Goal: Task Accomplishment & Management: Use online tool/utility

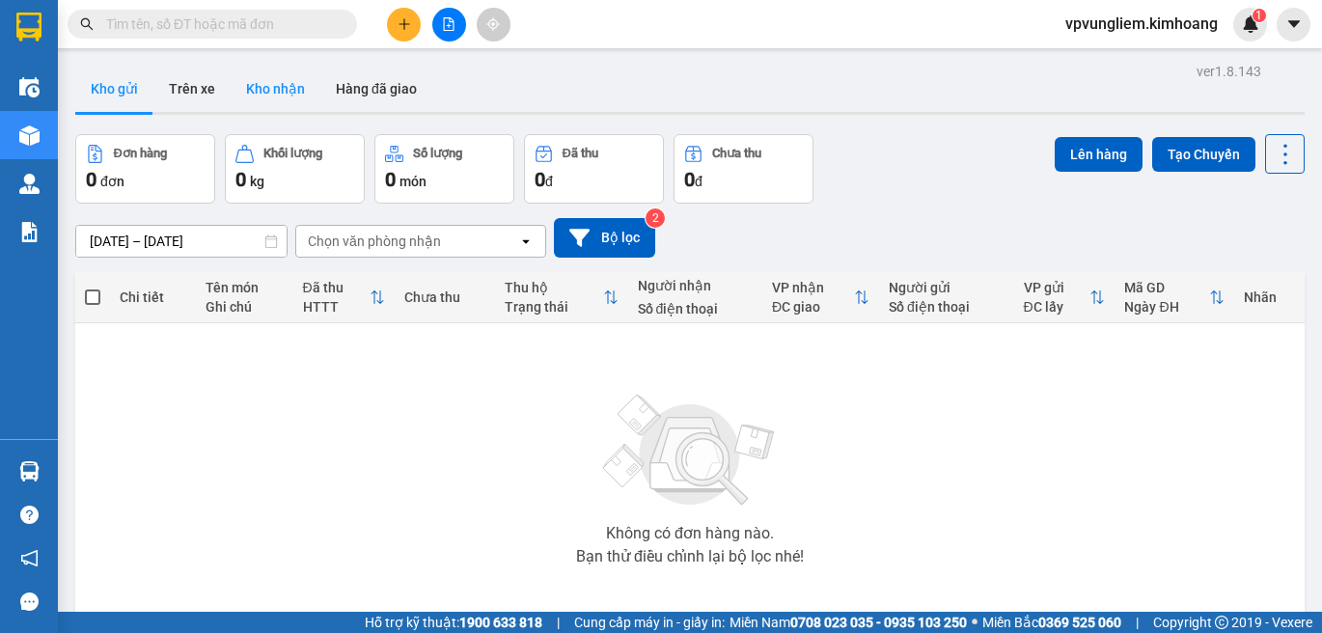
click at [271, 92] on button "Kho nhận" at bounding box center [276, 89] width 90 height 46
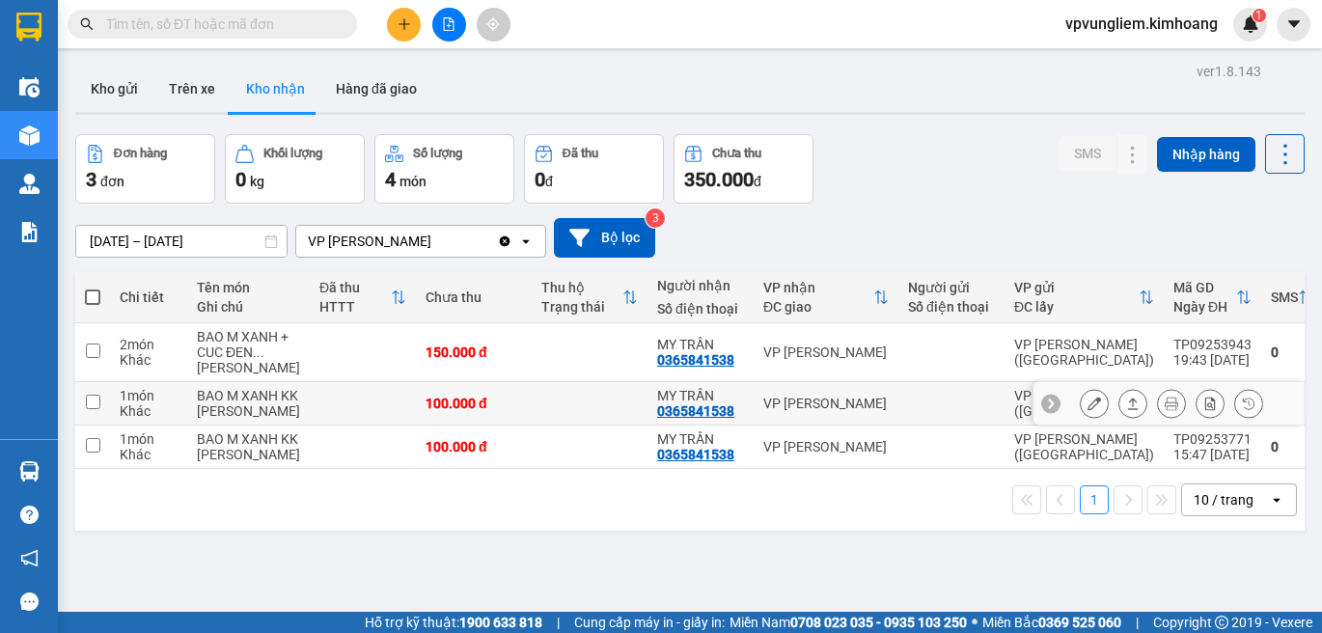
scroll to position [89, 0]
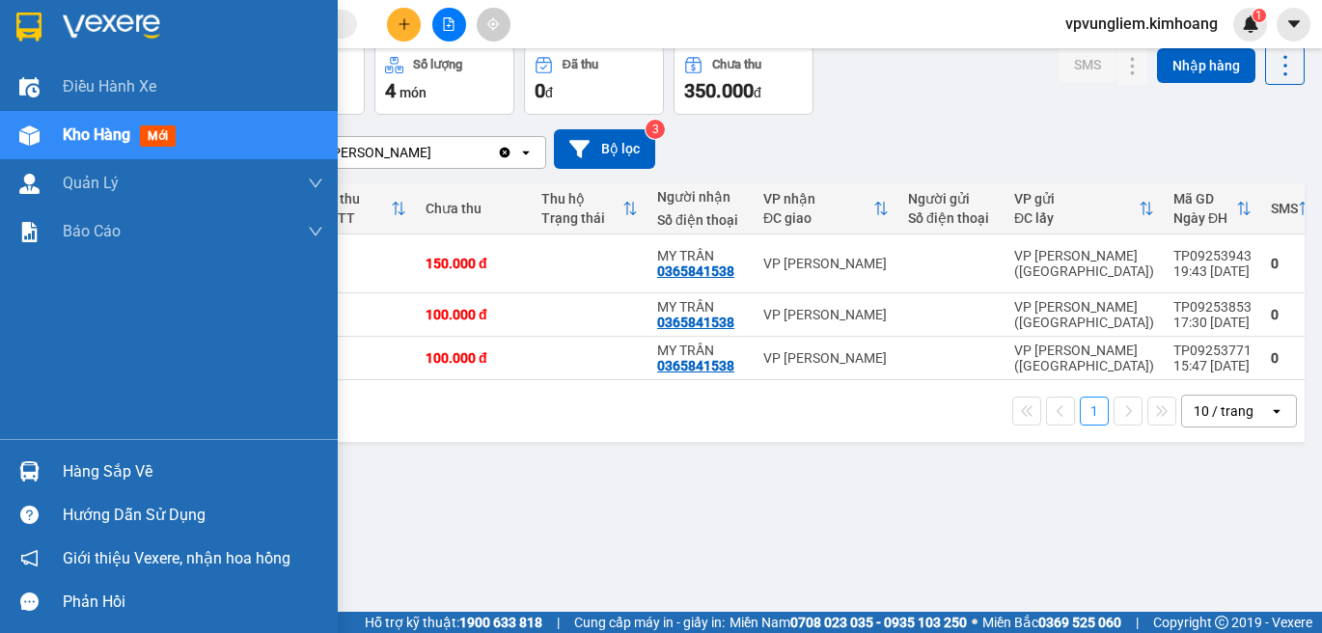
click at [144, 468] on div "Hàng sắp về" at bounding box center [193, 471] width 260 height 29
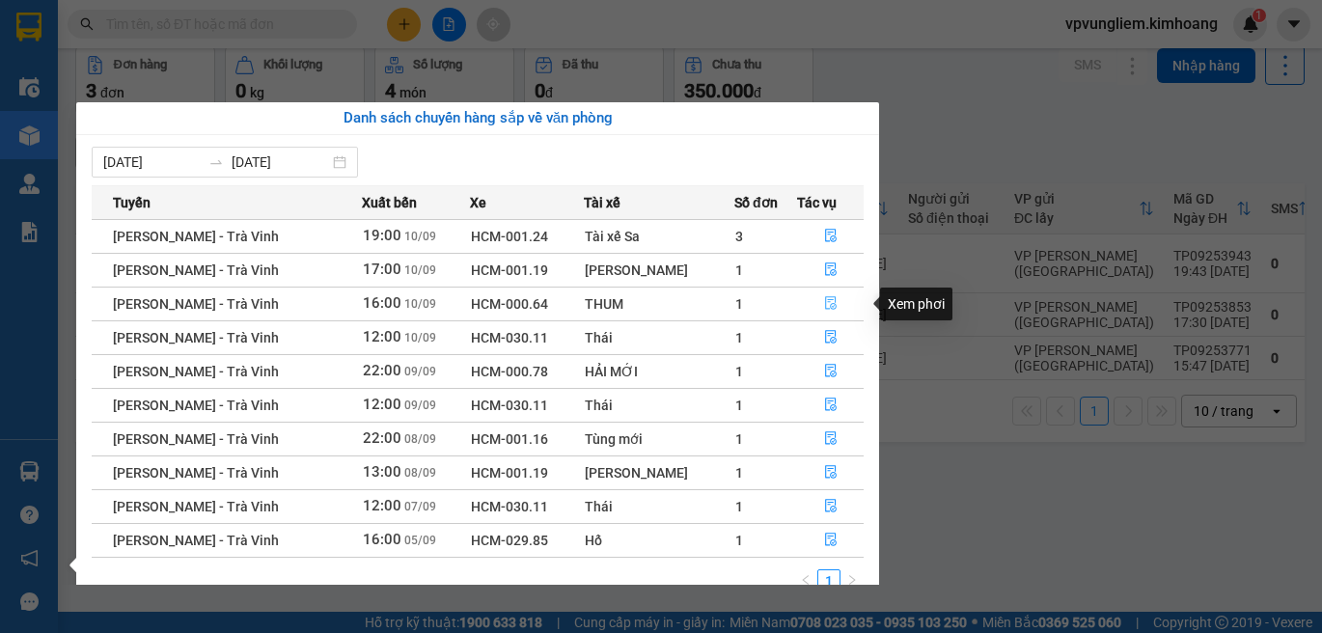
click at [824, 299] on icon "file-done" at bounding box center [831, 303] width 14 height 14
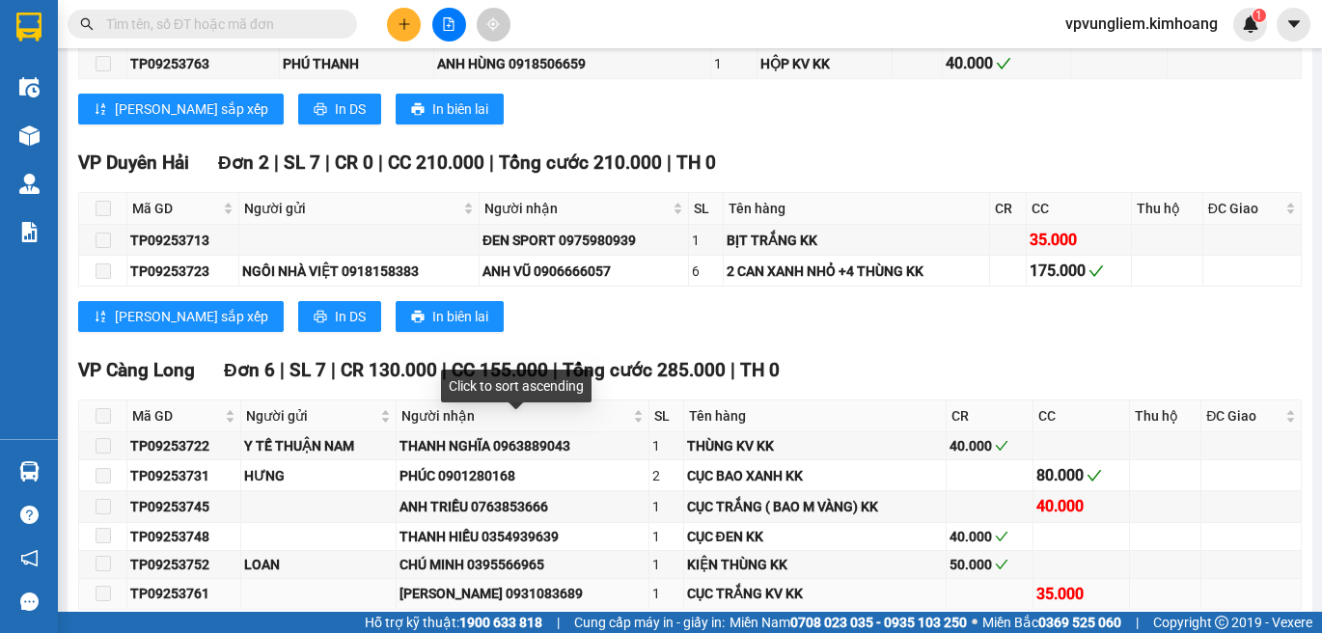
scroll to position [2618, 0]
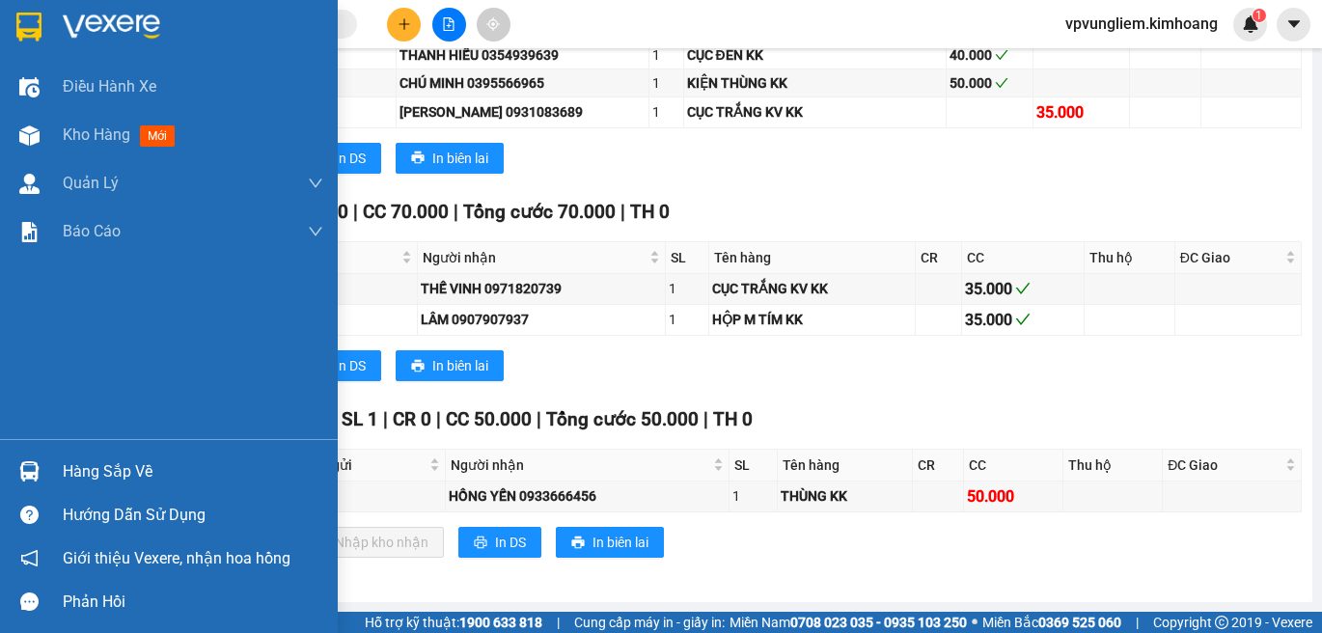
click at [103, 475] on div "Hàng sắp về" at bounding box center [193, 471] width 260 height 29
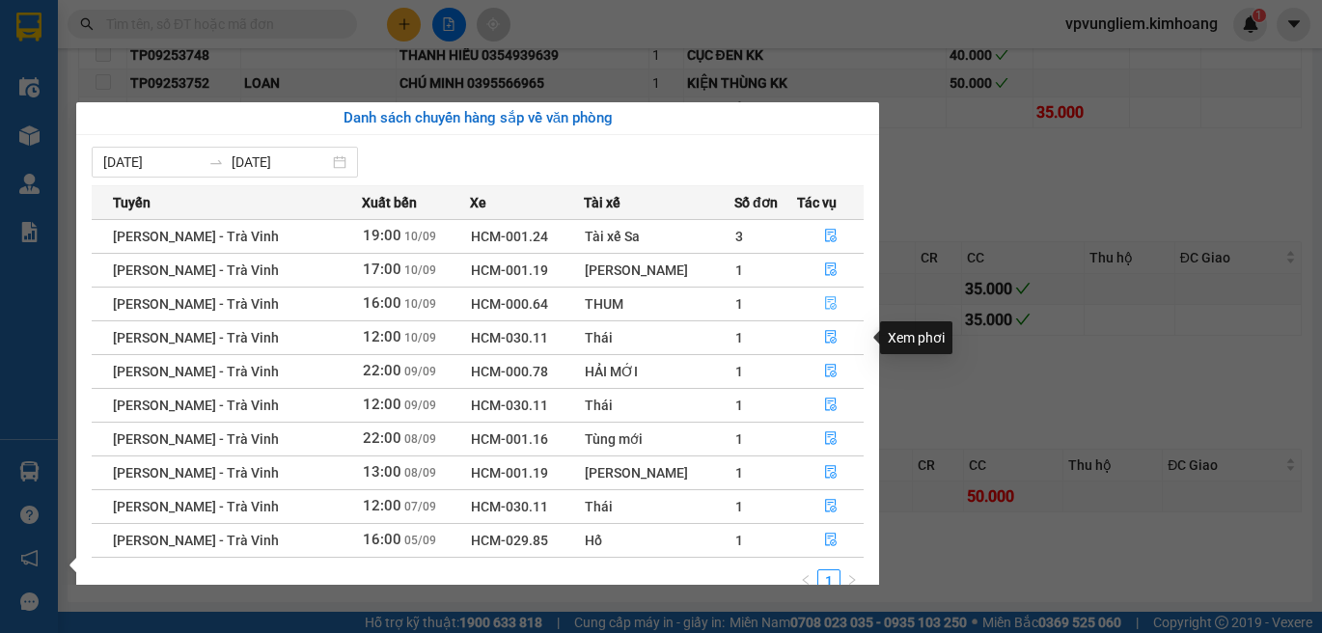
click at [824, 311] on span "file-done" at bounding box center [831, 303] width 14 height 15
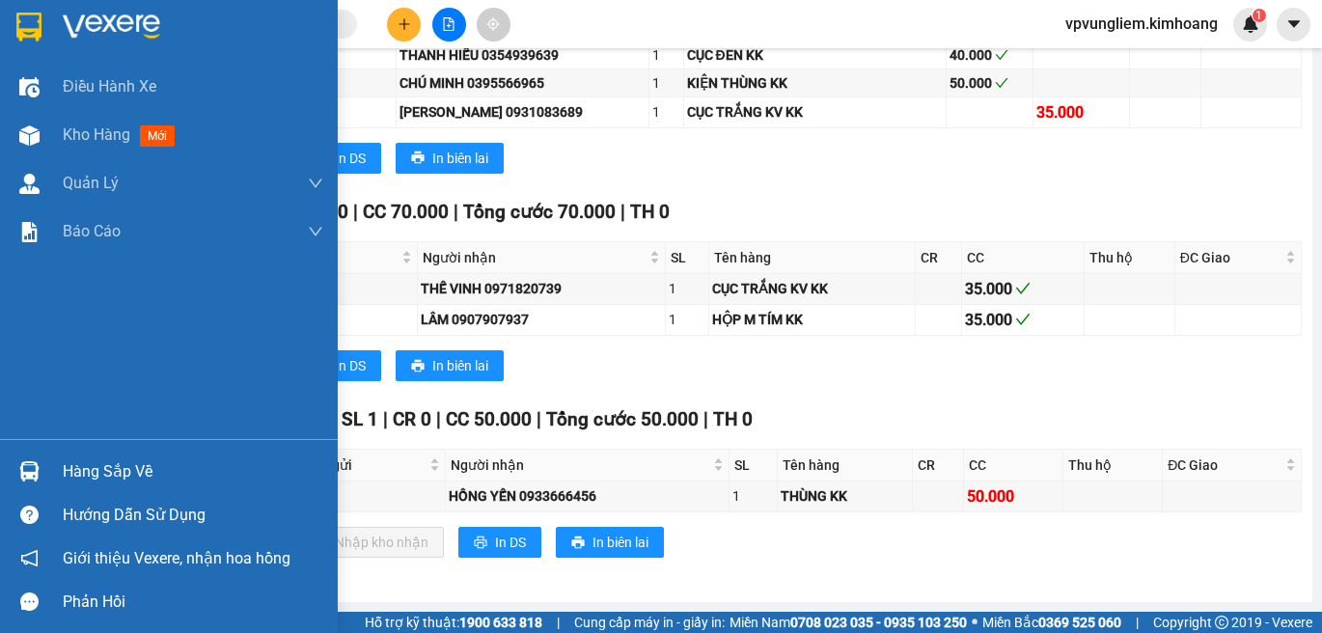
click at [112, 466] on div "Hàng sắp về" at bounding box center [193, 471] width 260 height 29
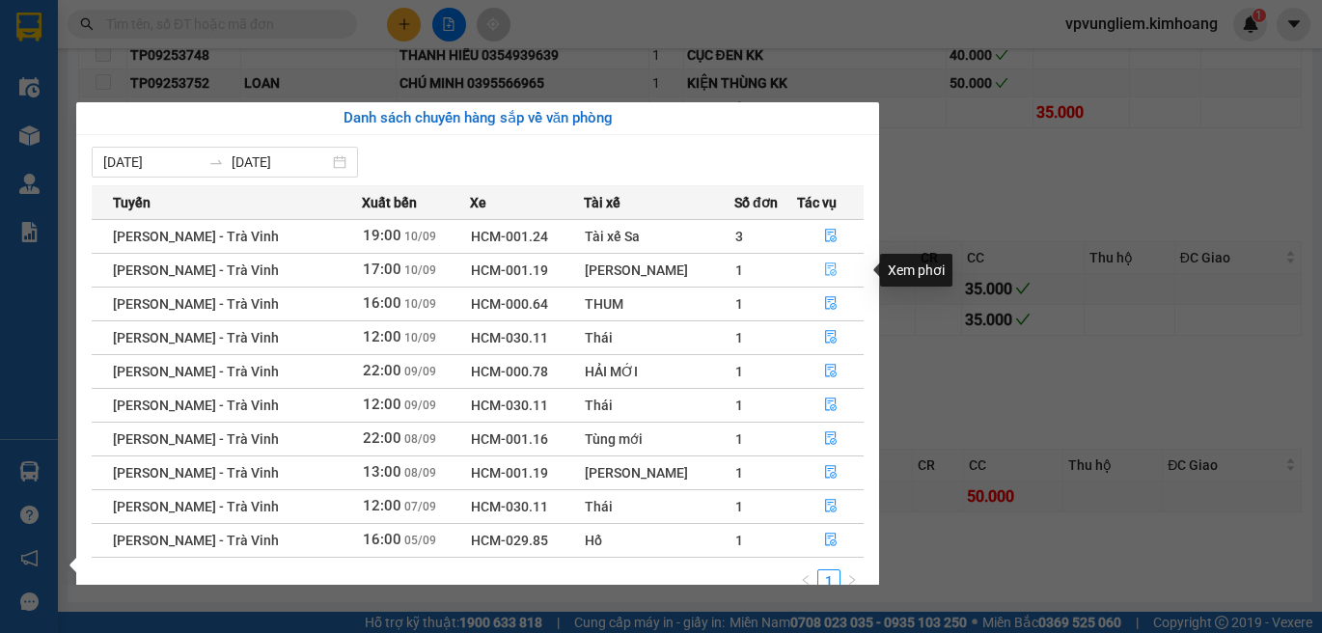
click at [813, 279] on button "button" at bounding box center [830, 270] width 65 height 31
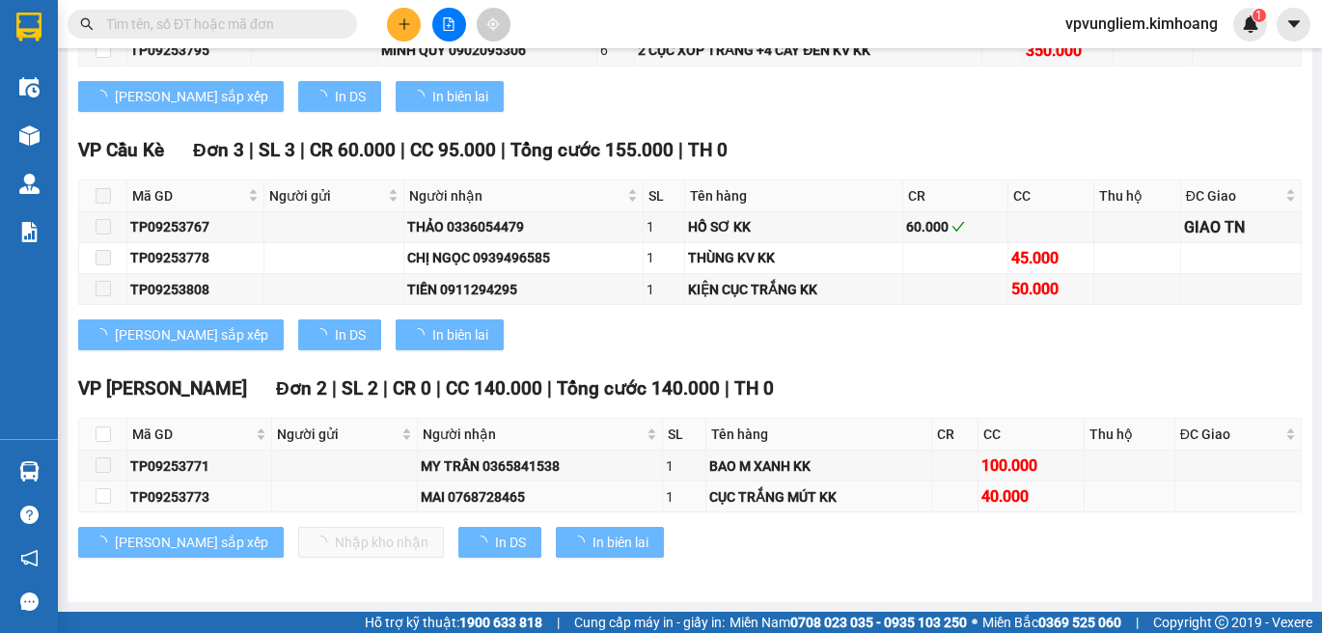
scroll to position [2305, 0]
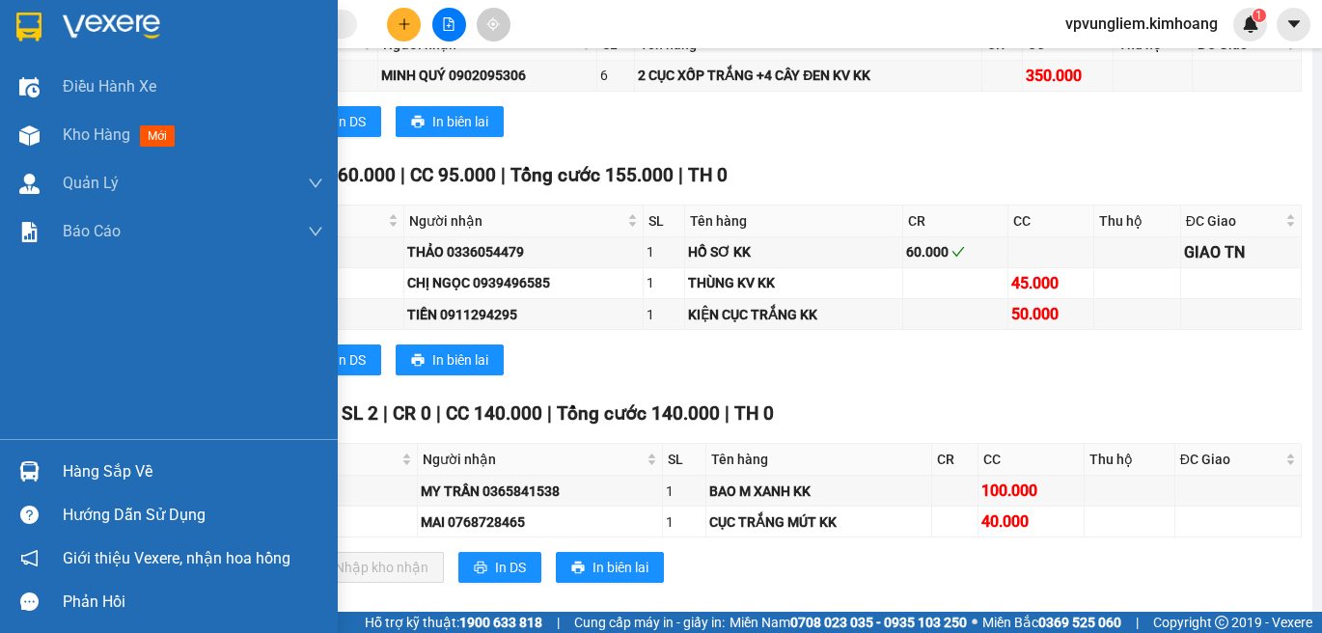
click at [84, 469] on div "Hàng sắp về" at bounding box center [193, 471] width 260 height 29
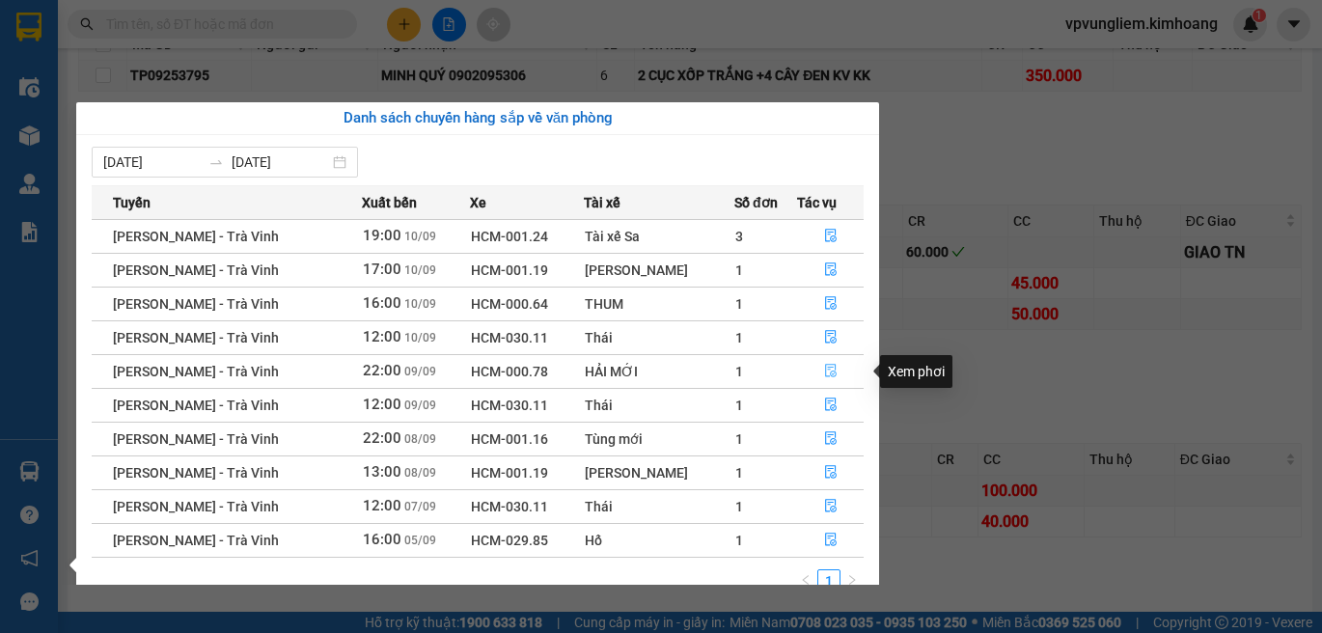
click at [818, 381] on button "button" at bounding box center [830, 371] width 65 height 31
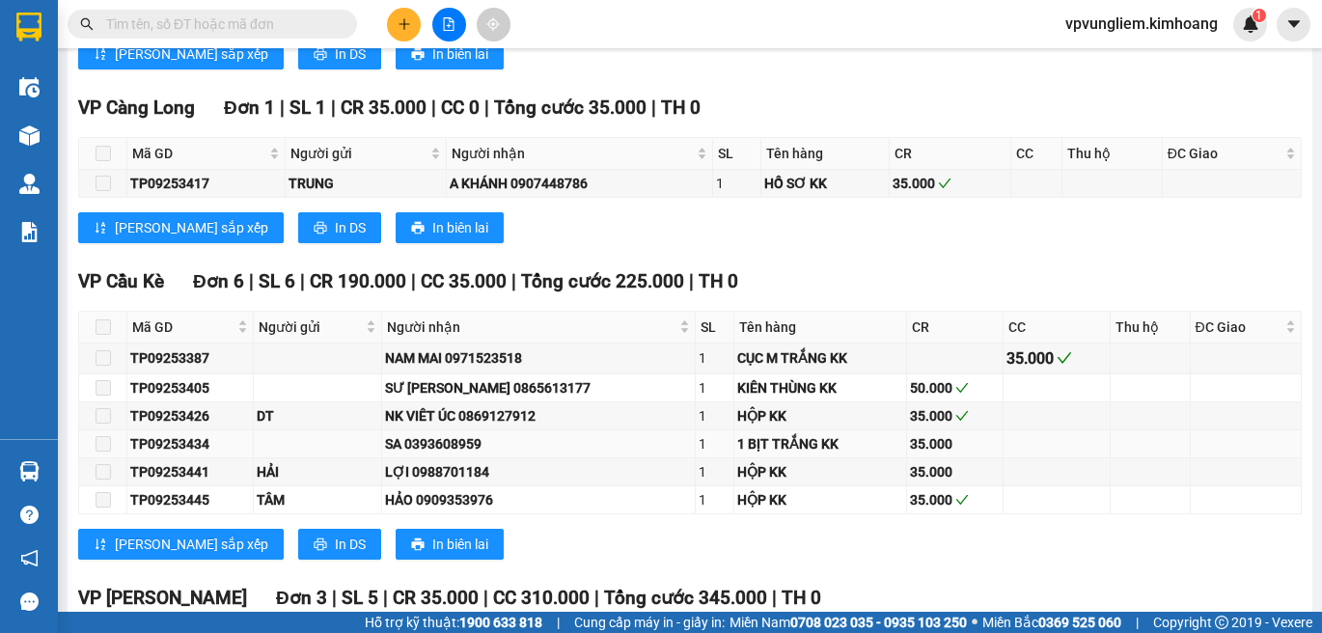
scroll to position [3931, 0]
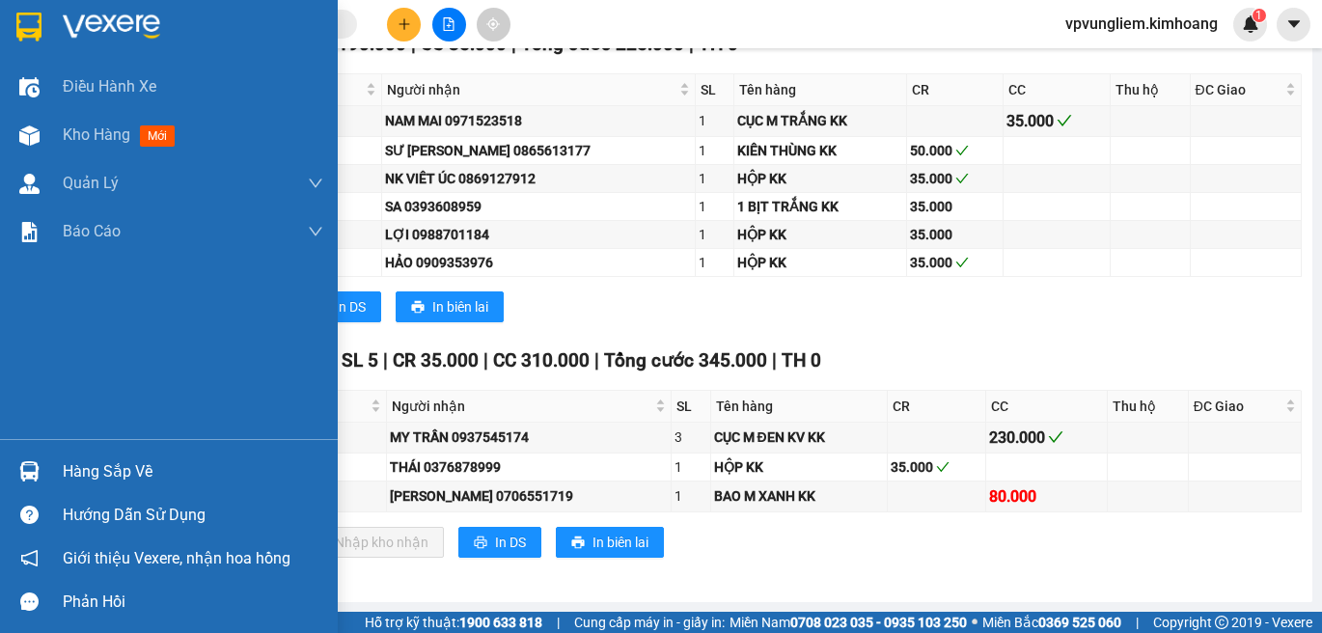
click at [56, 478] on div "Hàng sắp về" at bounding box center [169, 471] width 338 height 43
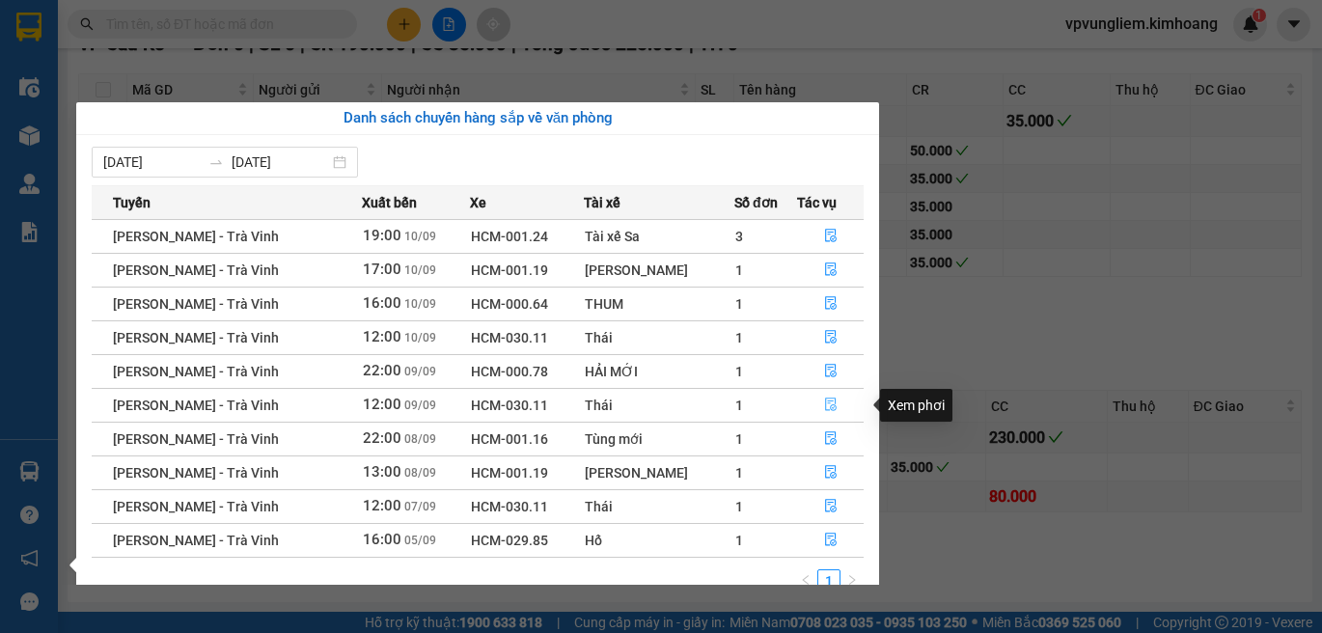
click at [828, 420] on button "button" at bounding box center [830, 405] width 65 height 31
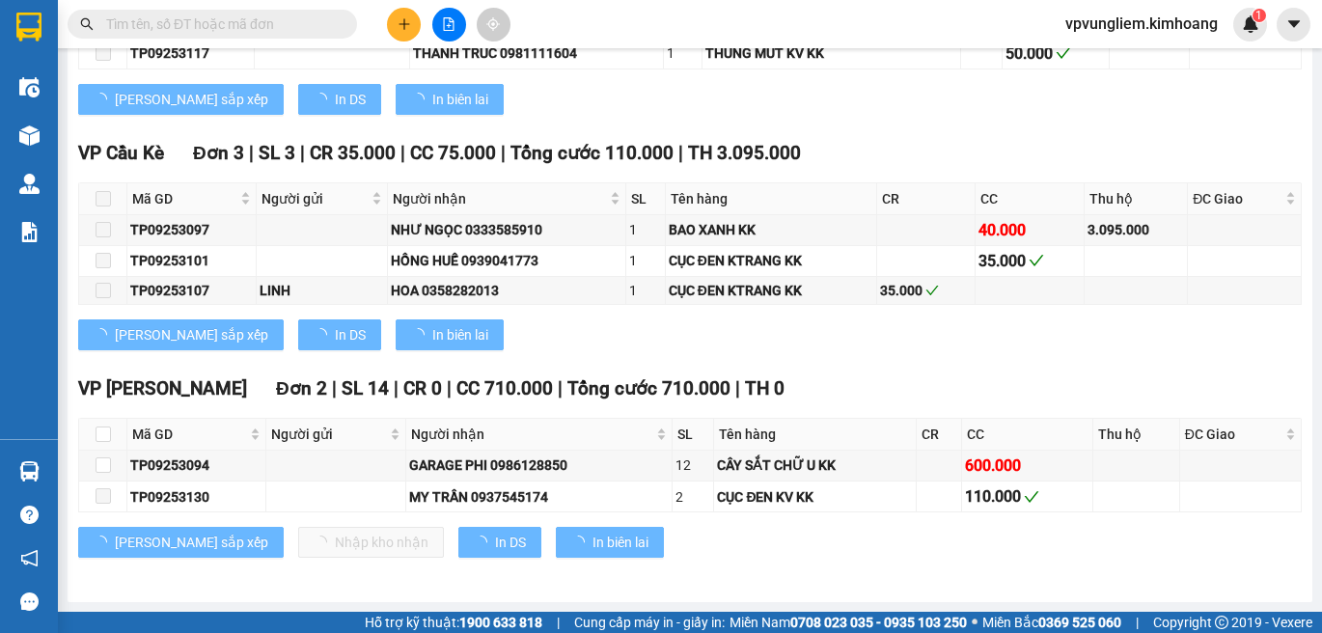
scroll to position [2990, 0]
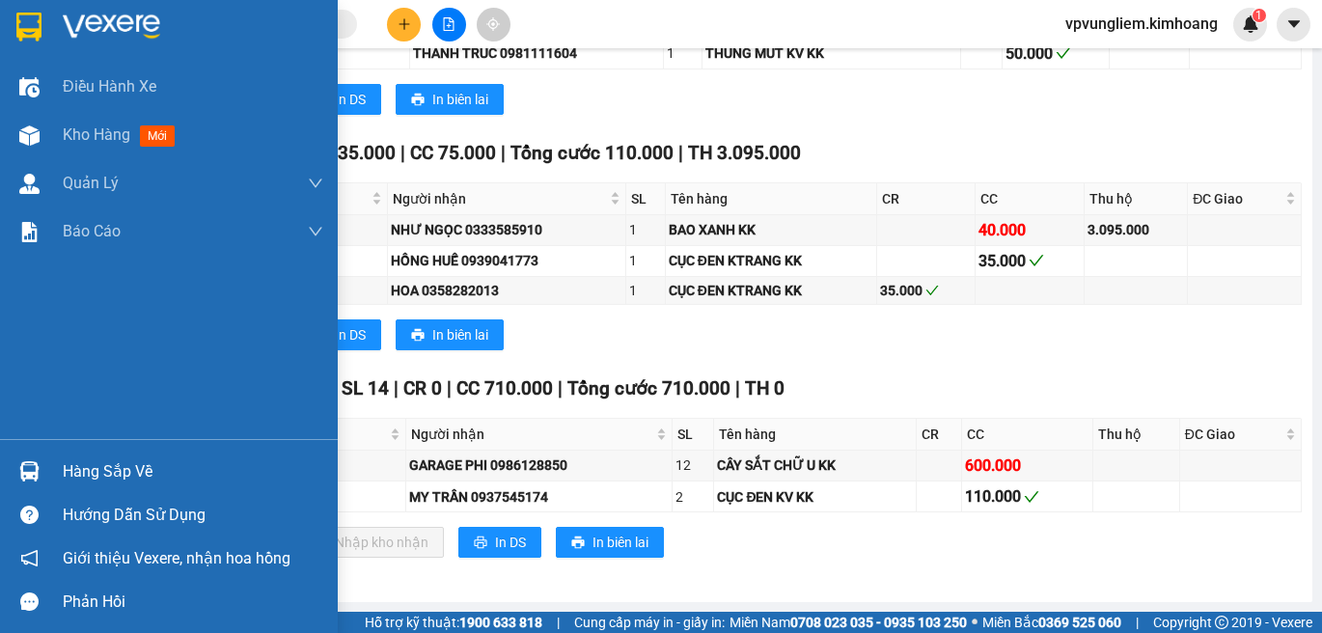
click at [89, 469] on div "Hàng sắp về" at bounding box center [193, 471] width 260 height 29
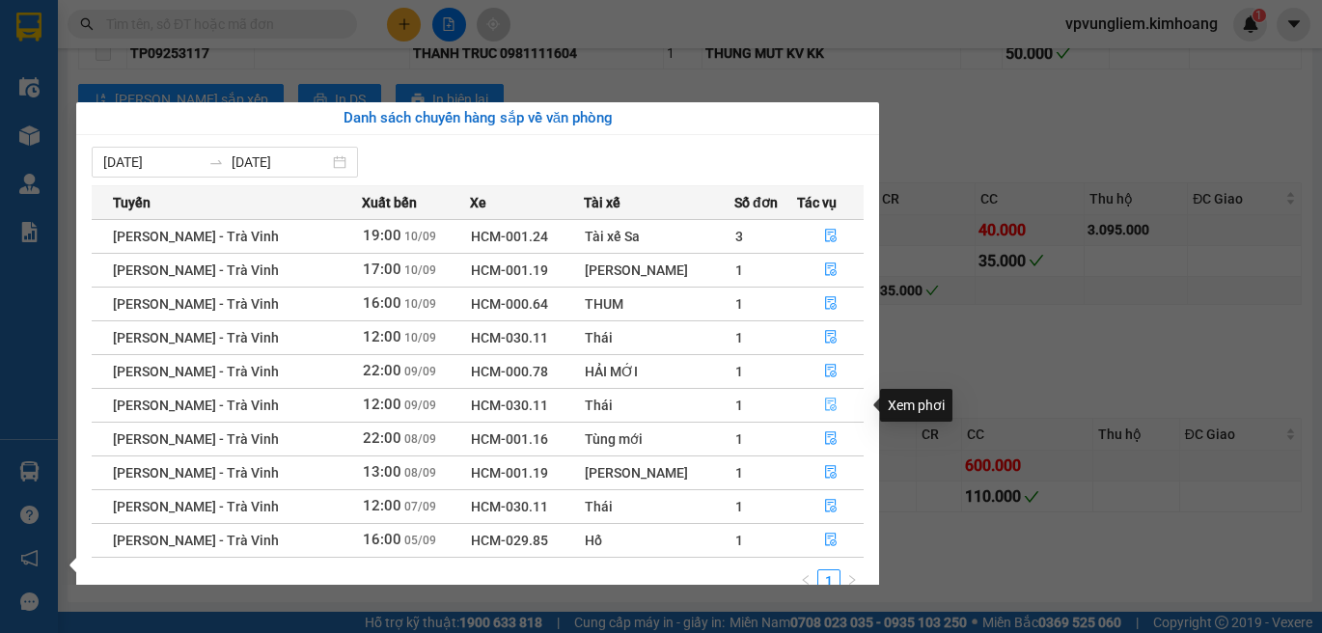
click at [824, 407] on icon "file-done" at bounding box center [831, 404] width 14 height 14
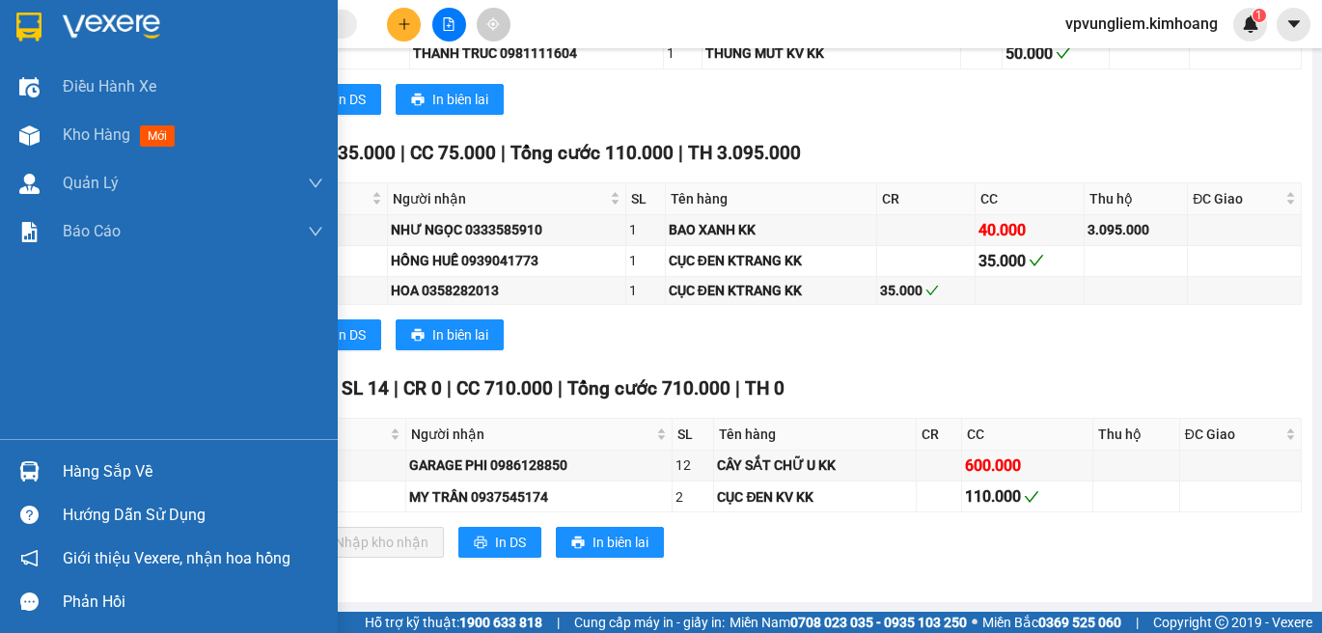
click at [91, 467] on div "Hàng sắp về" at bounding box center [193, 471] width 260 height 29
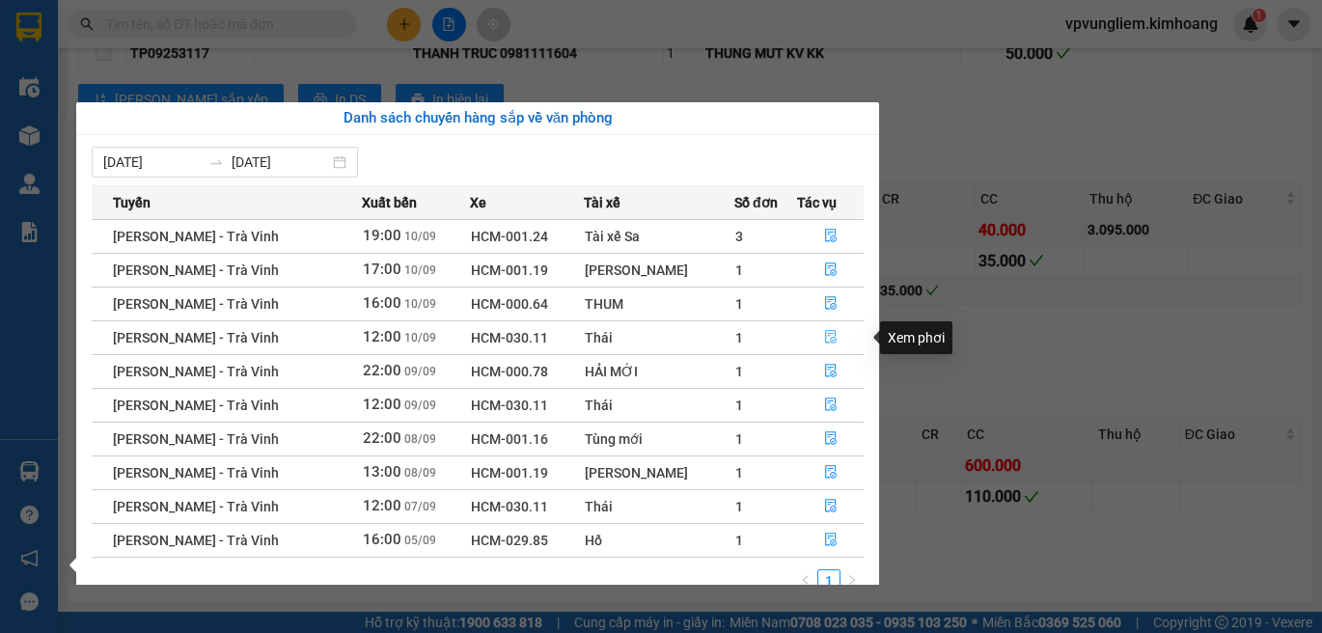
click at [825, 331] on icon "file-done" at bounding box center [831, 338] width 12 height 14
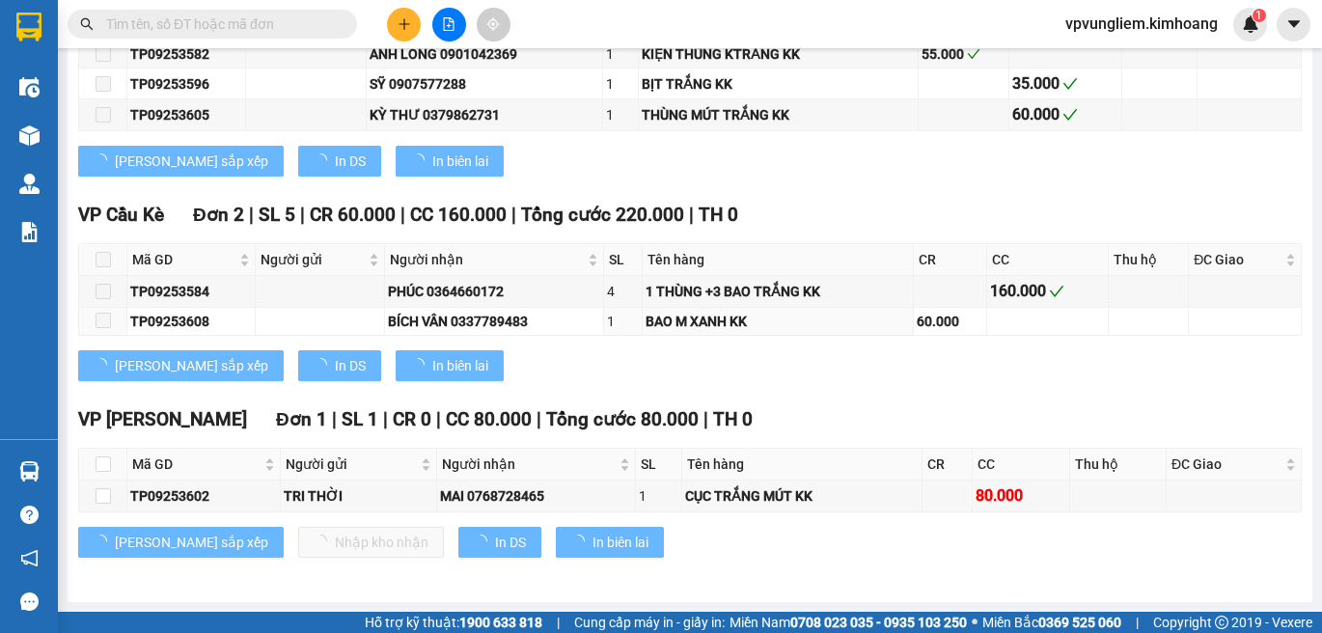
scroll to position [2358, 0]
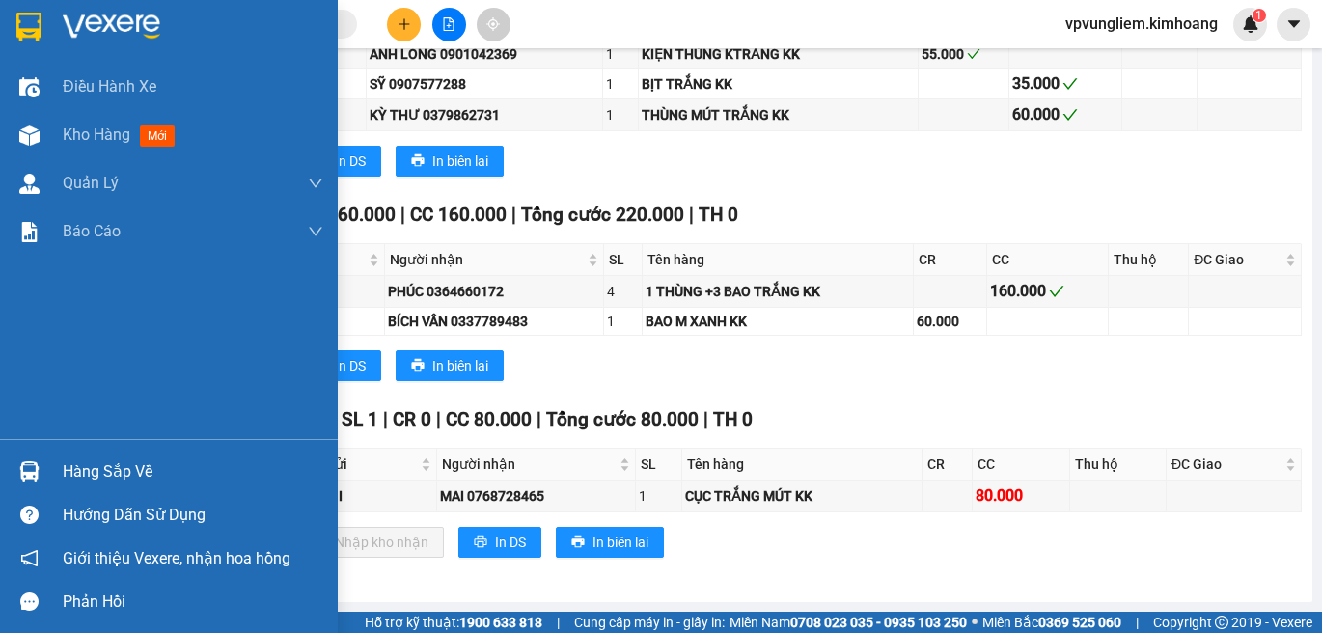
click at [82, 470] on div "Hàng sắp về" at bounding box center [193, 471] width 260 height 29
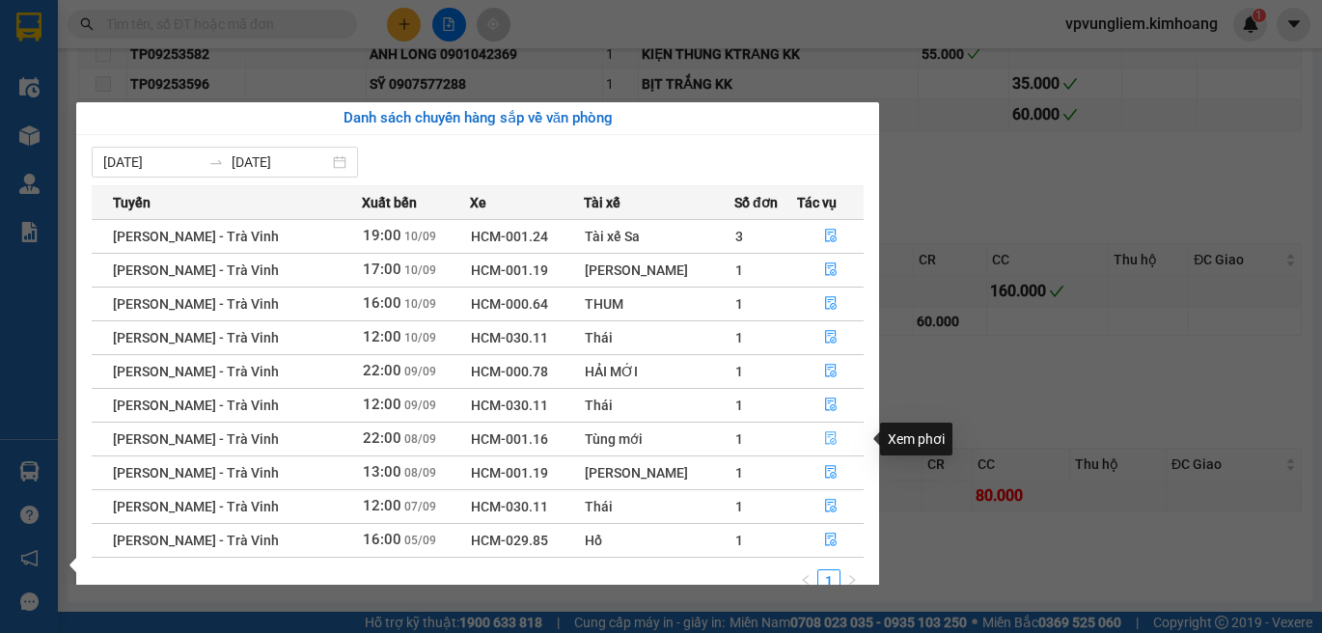
click at [831, 445] on icon "file-done" at bounding box center [831, 438] width 14 height 14
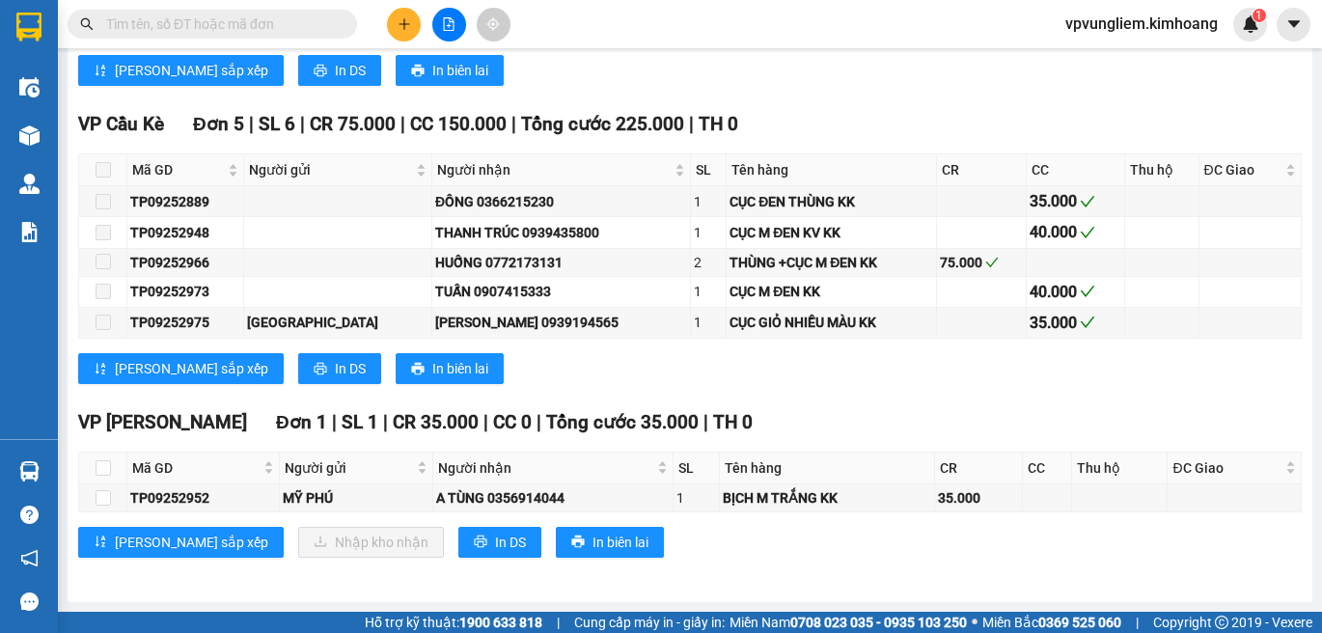
scroll to position [3530, 0]
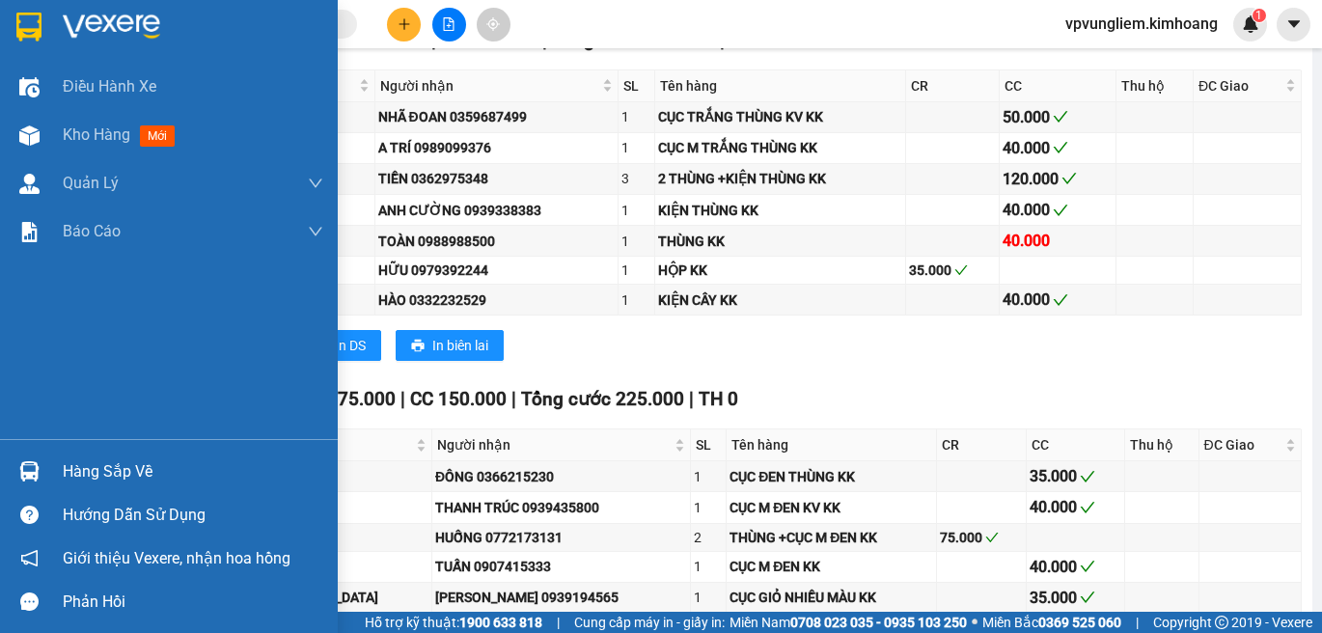
drag, startPoint x: 57, startPoint y: 475, endPoint x: 184, endPoint y: 451, distance: 129.6
click at [68, 473] on div "Hàng sắp về" at bounding box center [169, 471] width 338 height 43
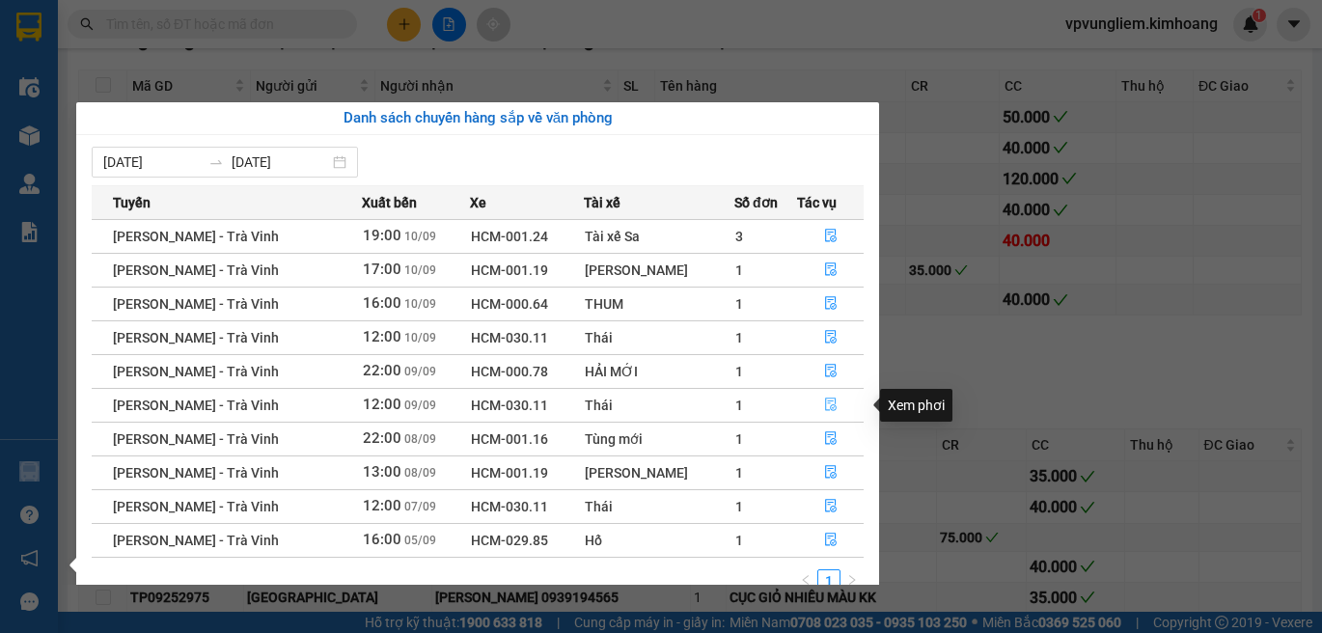
click at [835, 408] on button "button" at bounding box center [830, 405] width 65 height 31
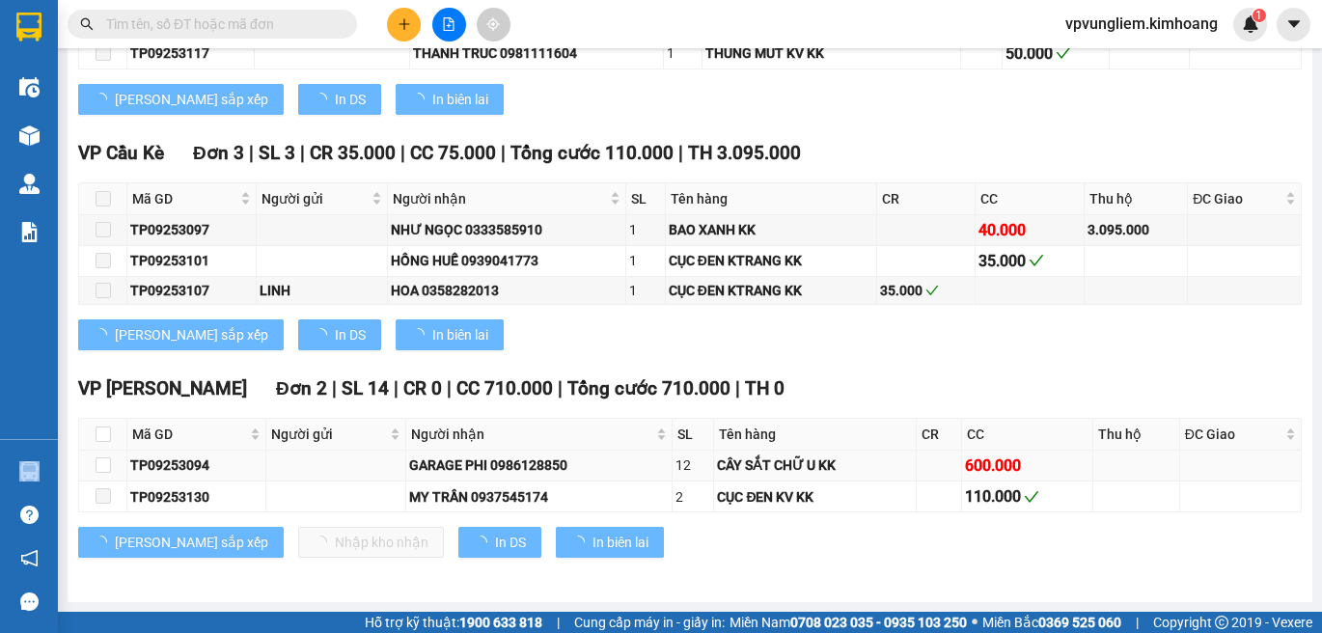
scroll to position [2990, 0]
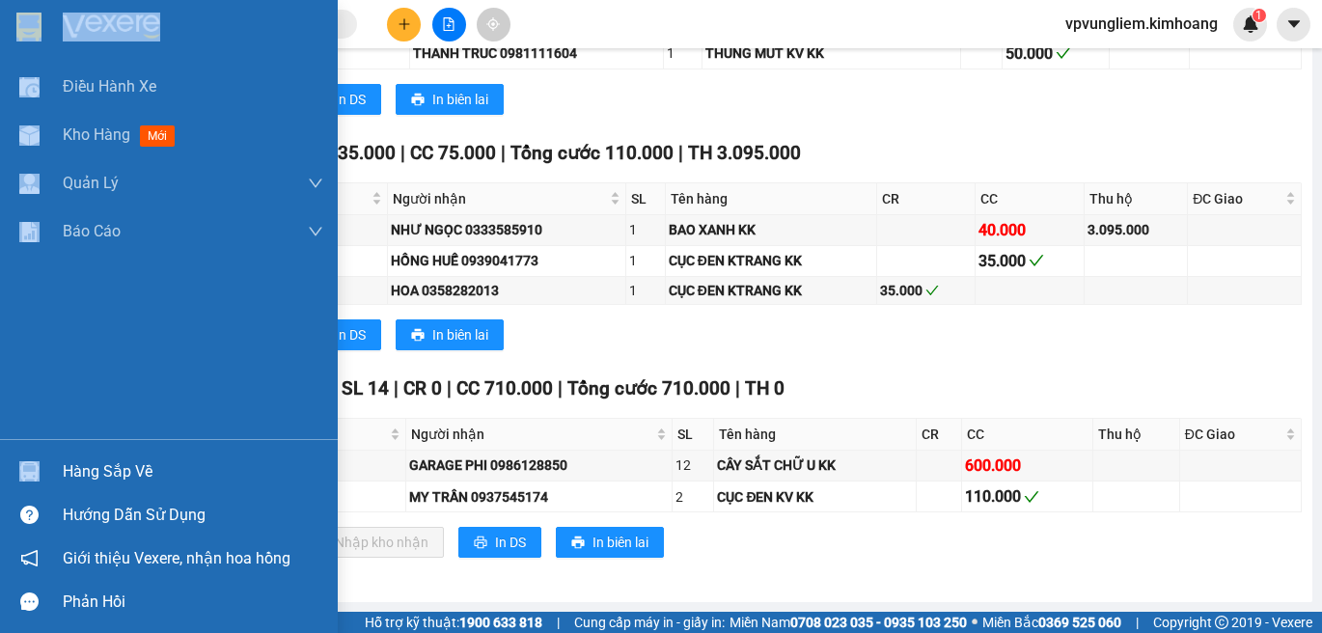
click at [107, 479] on div "Hàng sắp về" at bounding box center [193, 471] width 260 height 29
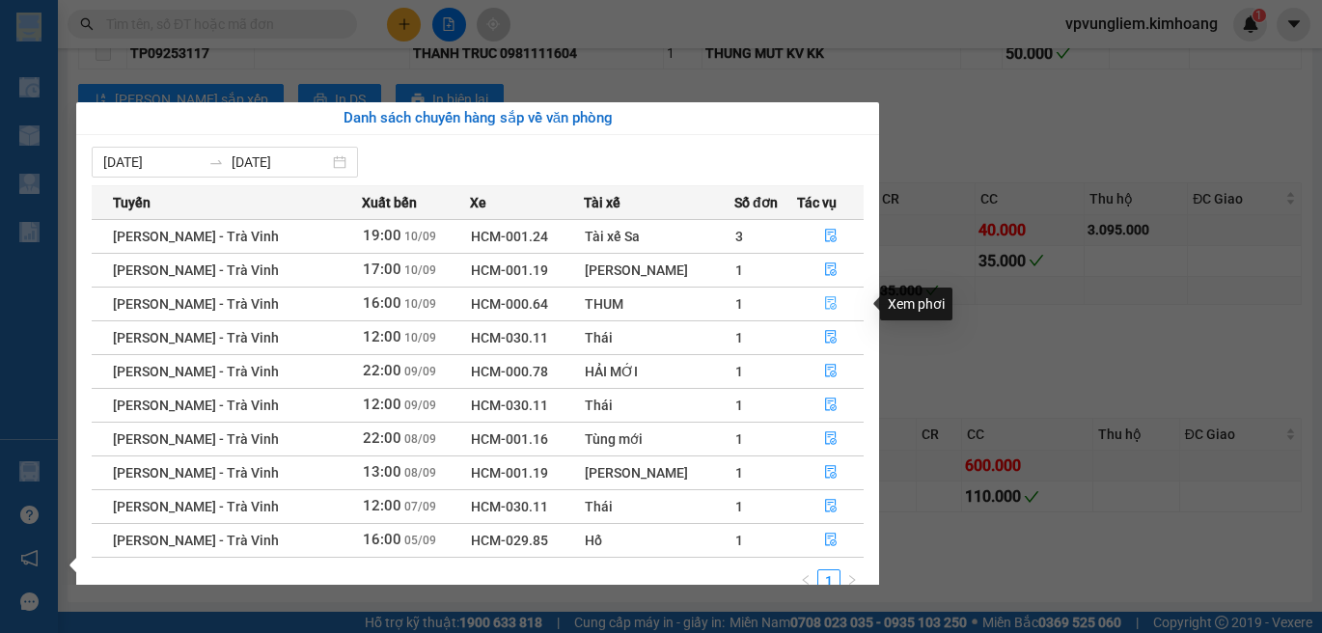
click at [824, 305] on icon "file-done" at bounding box center [831, 303] width 14 height 14
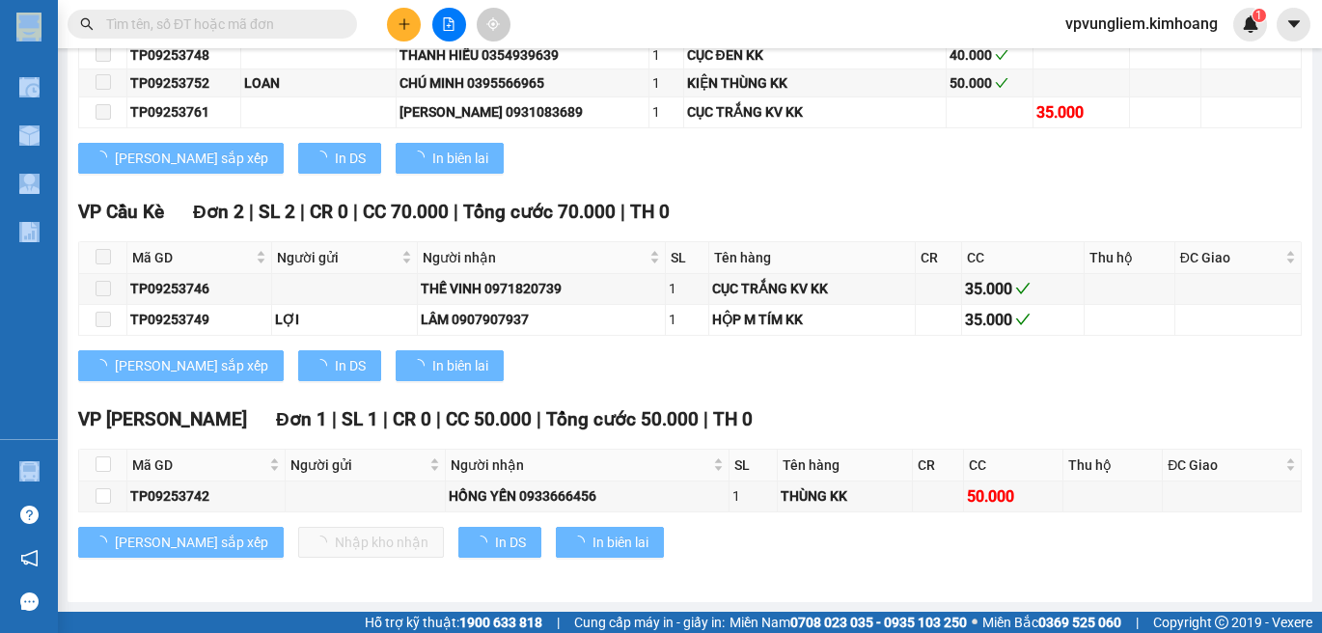
type input "[DATE]"
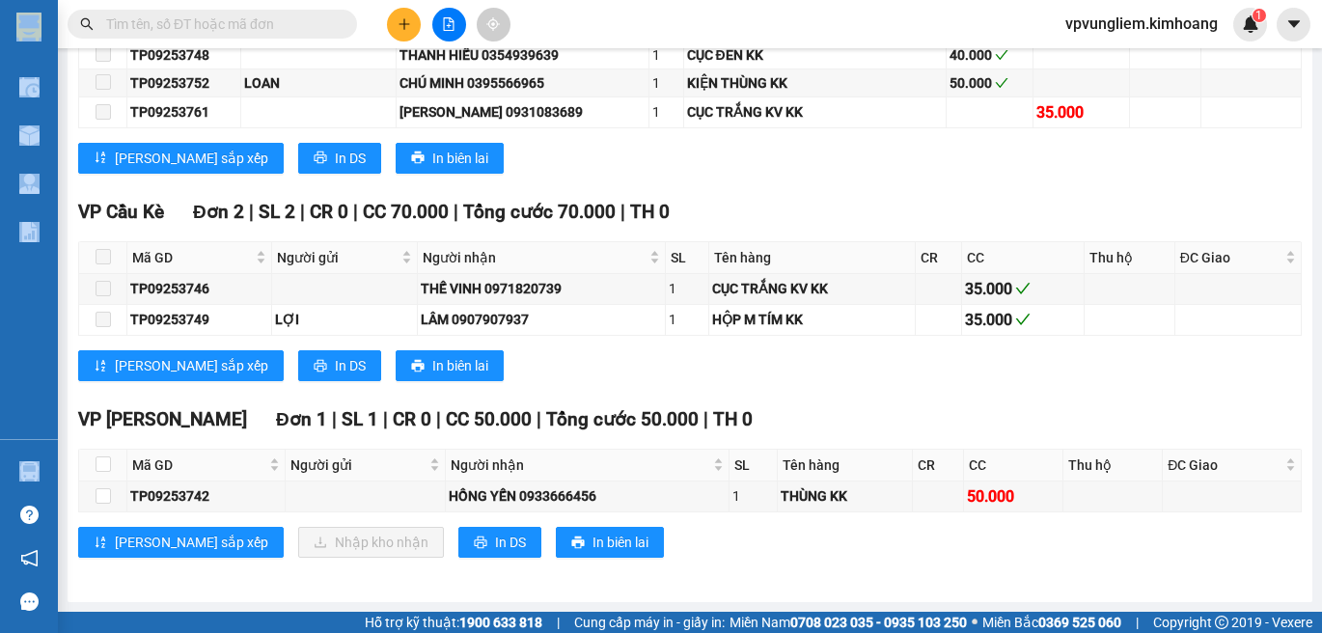
scroll to position [2618, 0]
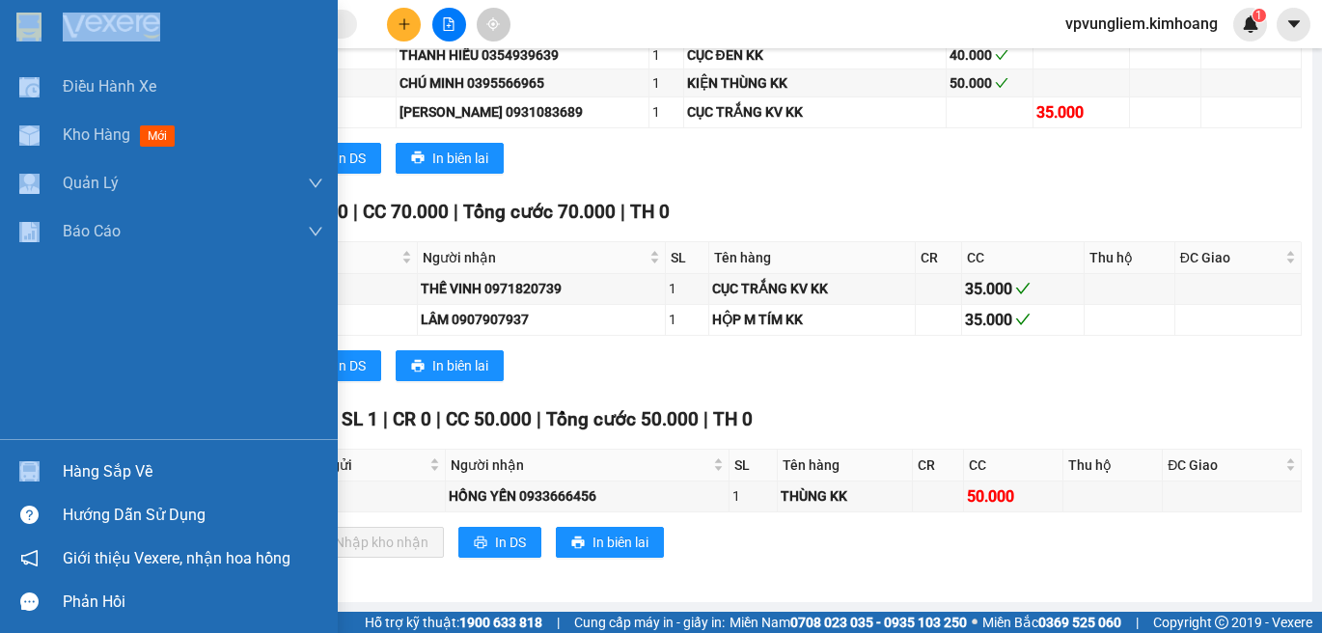
click at [93, 481] on div "Hàng sắp về" at bounding box center [193, 471] width 260 height 29
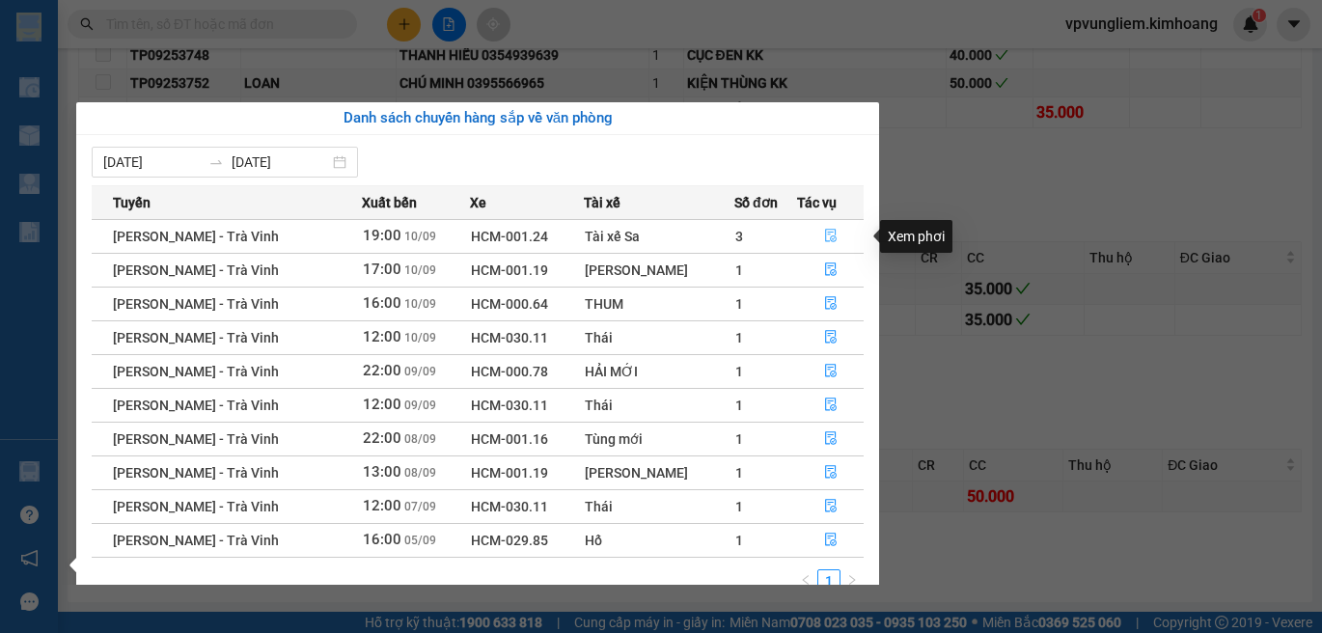
click at [815, 233] on button "button" at bounding box center [830, 236] width 65 height 31
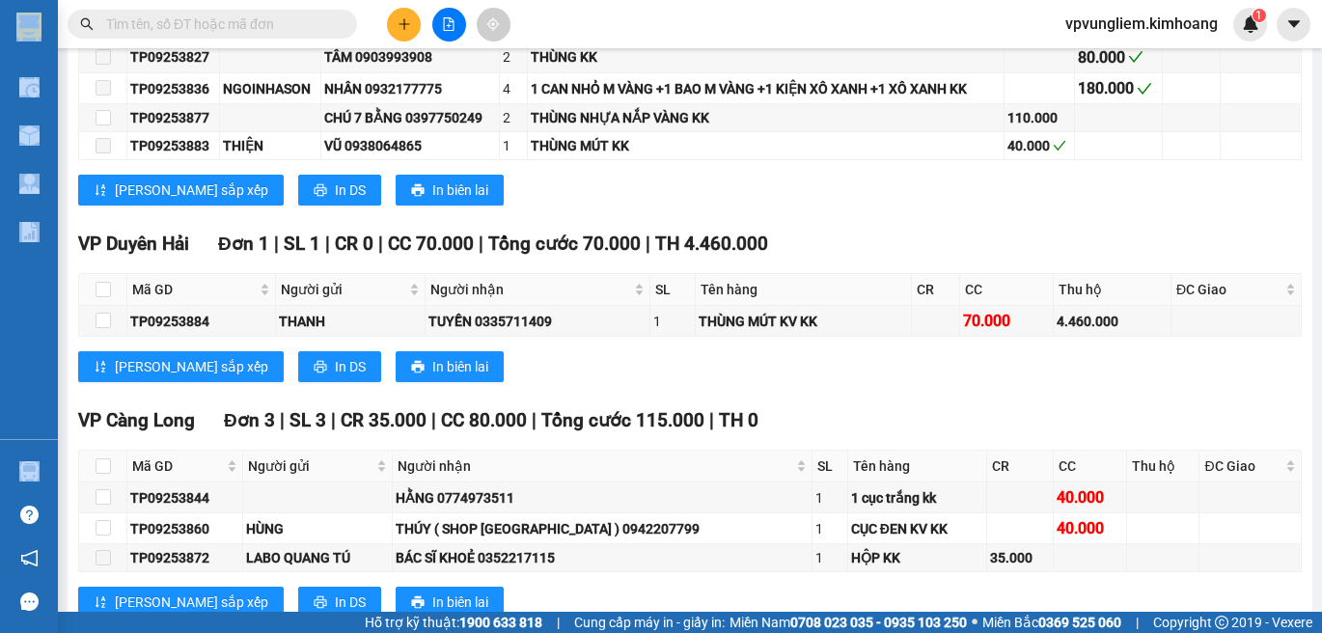
scroll to position [3260, 0]
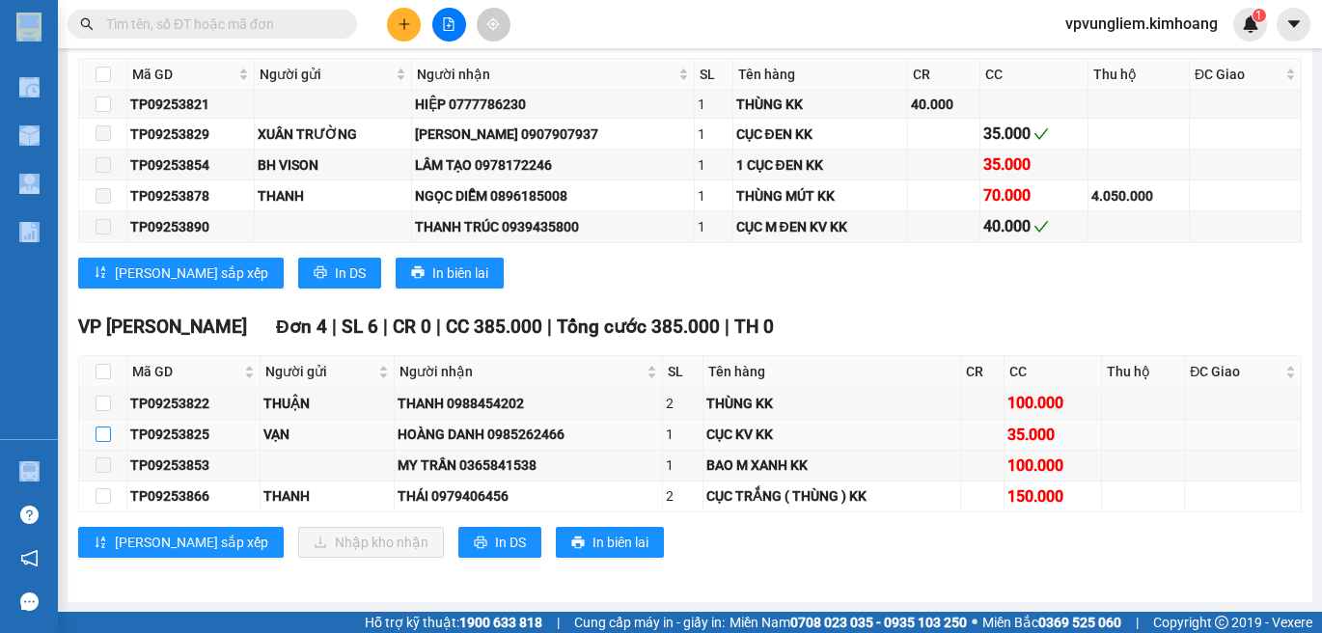
click at [101, 436] on input "checkbox" at bounding box center [103, 433] width 15 height 15
checkbox input "true"
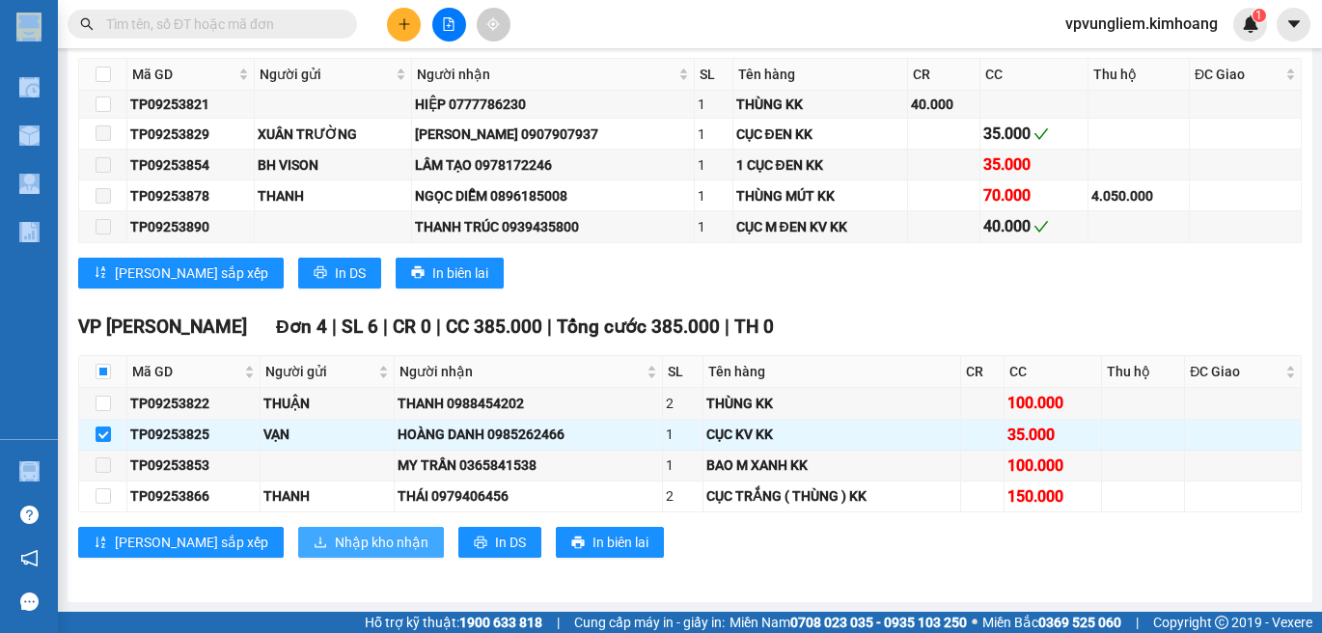
click at [335, 552] on span "Nhập kho nhận" at bounding box center [382, 542] width 94 height 21
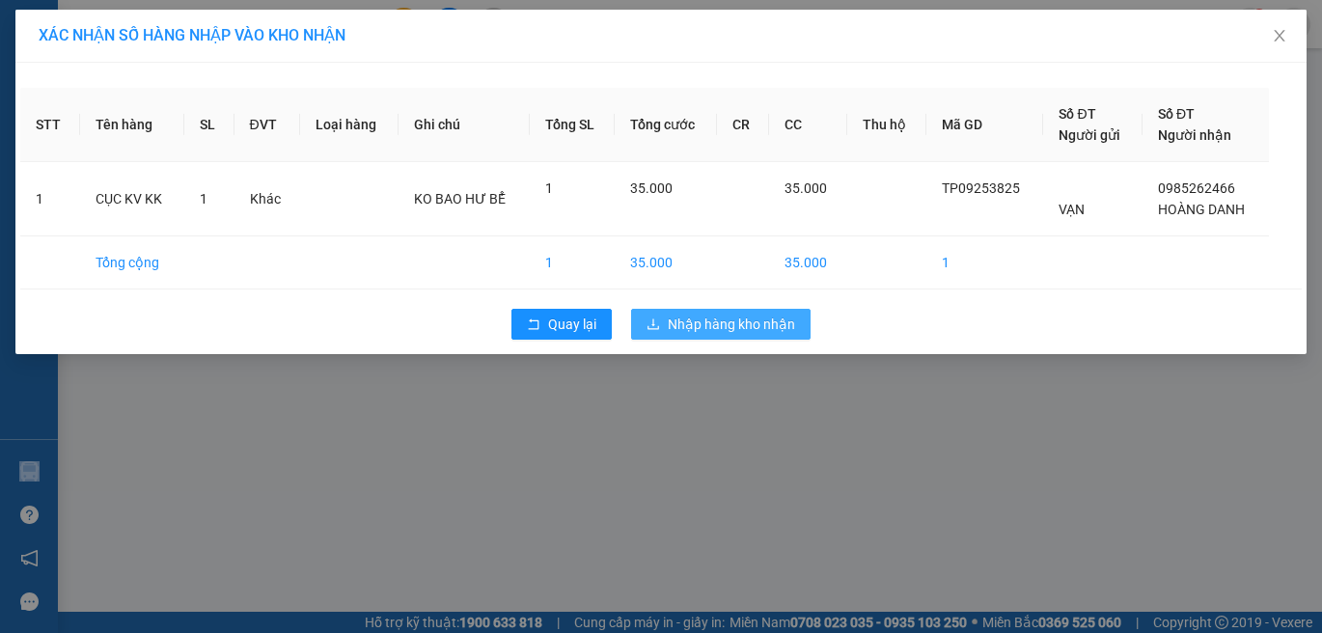
click at [757, 335] on button "Nhập hàng kho nhận" at bounding box center [720, 324] width 179 height 31
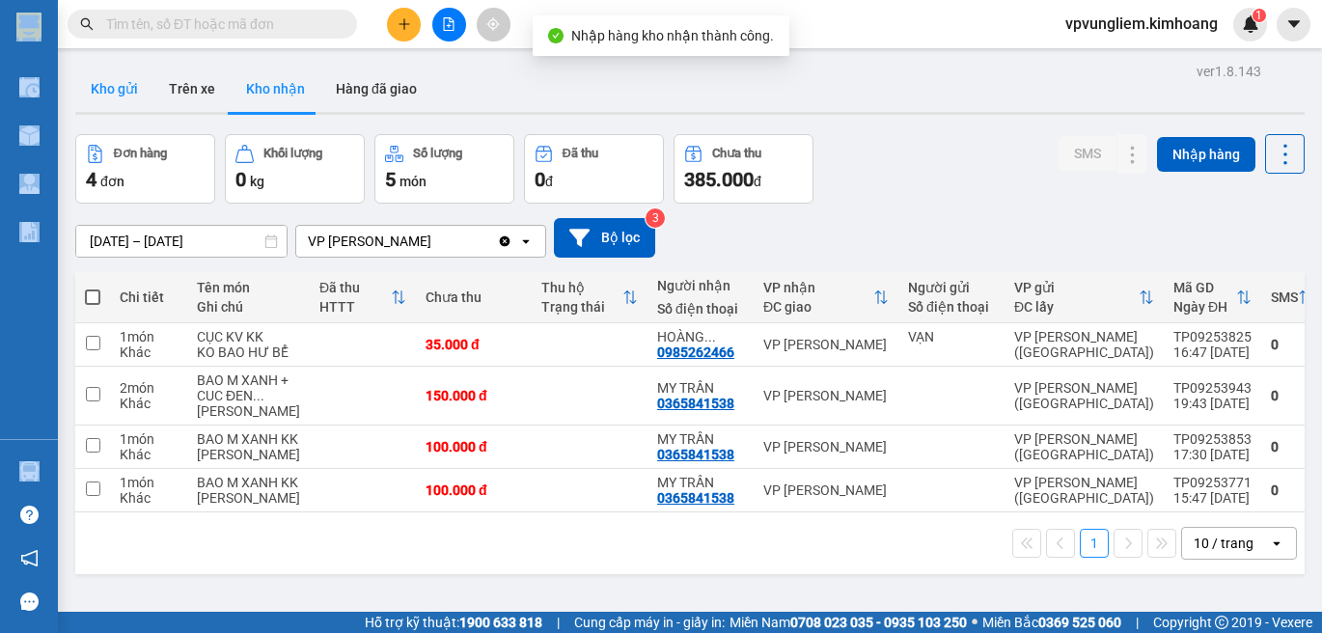
click at [122, 95] on button "Kho gửi" at bounding box center [114, 89] width 78 height 46
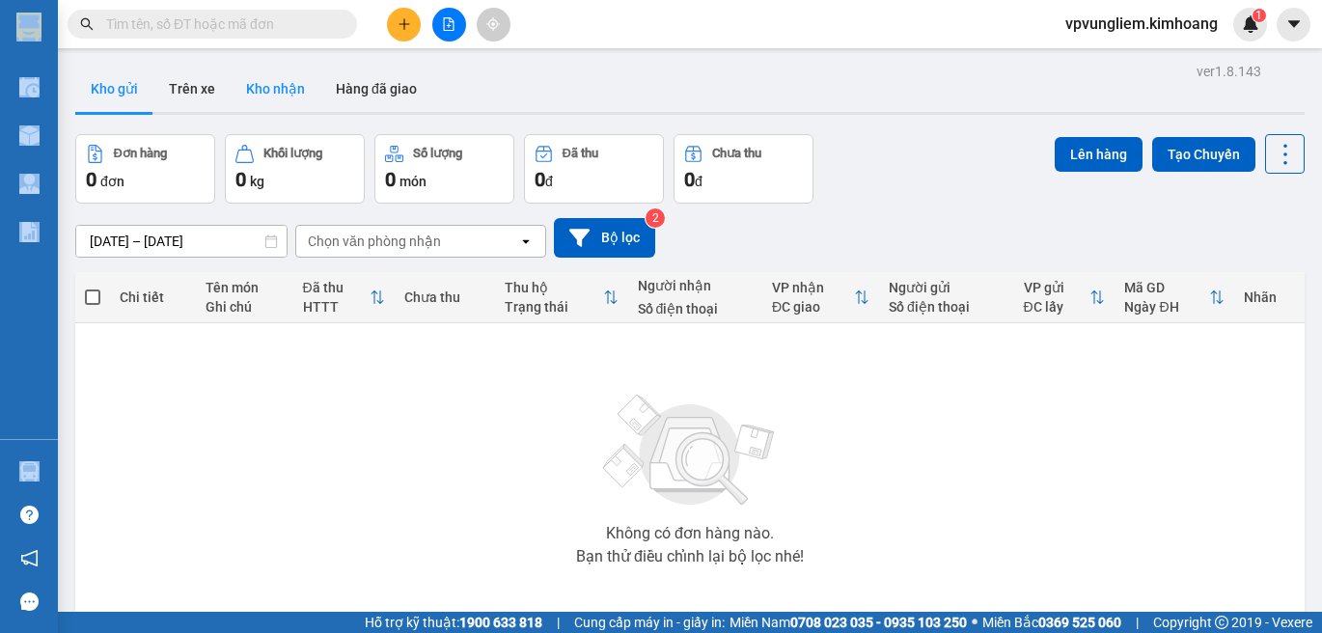
click at [296, 89] on button "Kho nhận" at bounding box center [276, 89] width 90 height 46
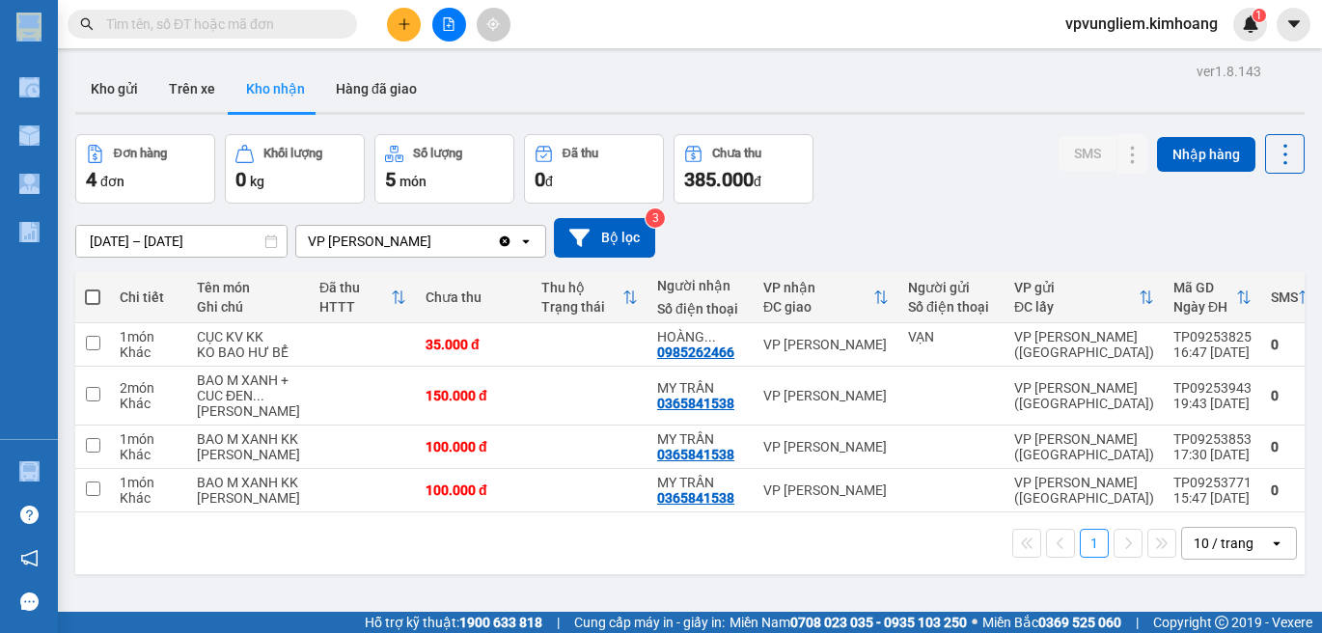
scroll to position [96, 0]
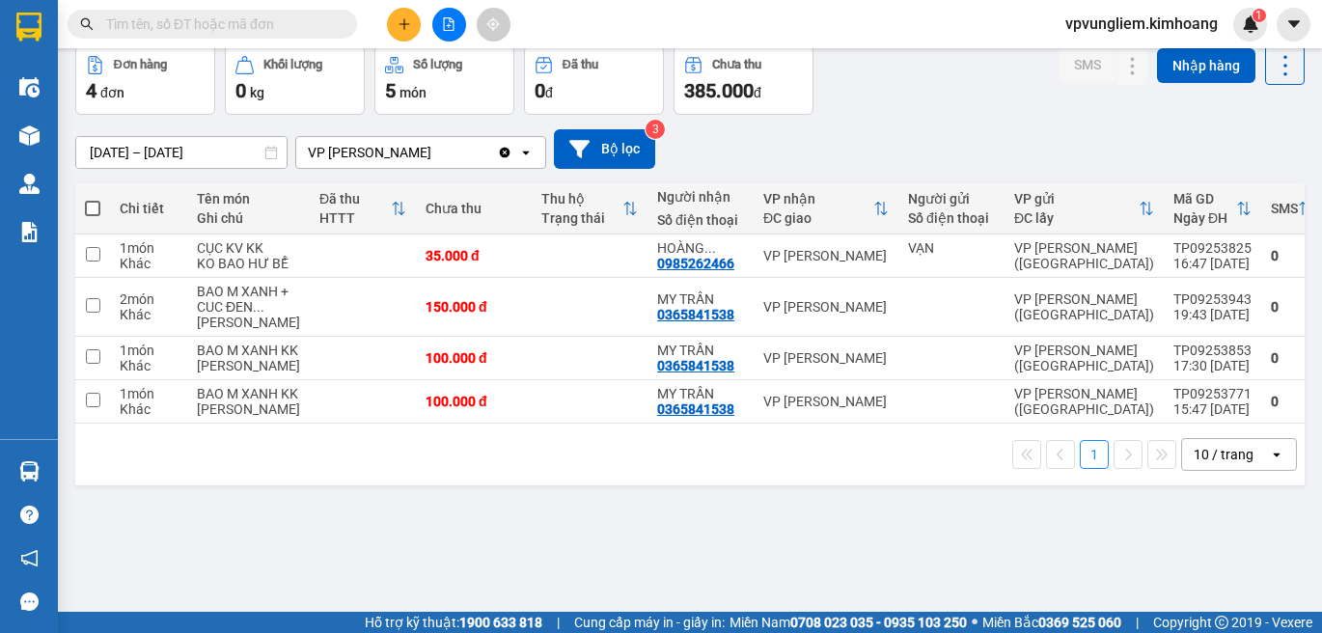
click at [238, 19] on input "text" at bounding box center [220, 24] width 228 height 21
